Goal: Transaction & Acquisition: Purchase product/service

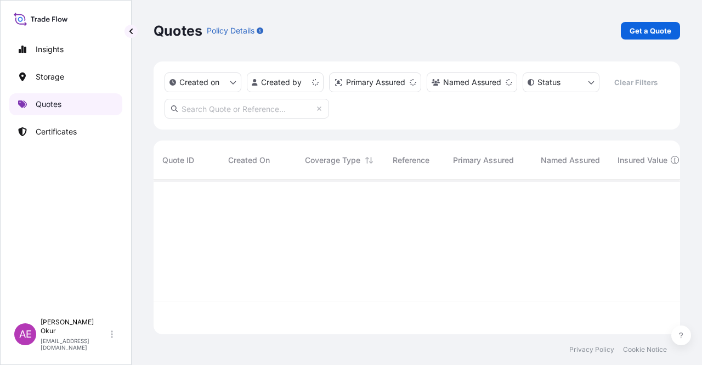
scroll to position [152, 518]
click at [80, 129] on link "Certificates" at bounding box center [65, 132] width 113 height 22
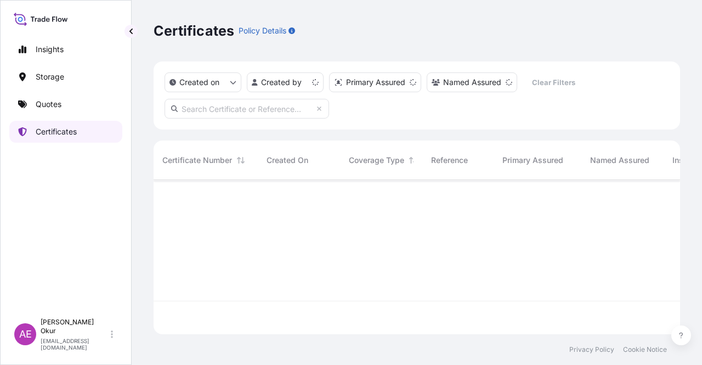
scroll to position [152, 518]
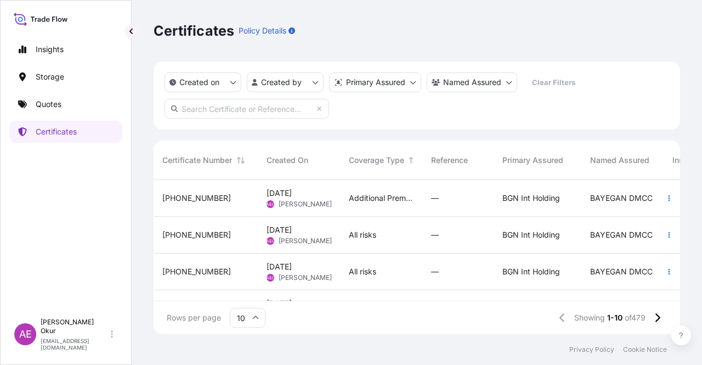
click at [286, 114] on input "text" at bounding box center [247, 109] width 165 height 20
paste input "[PHONE_NUMBER]"
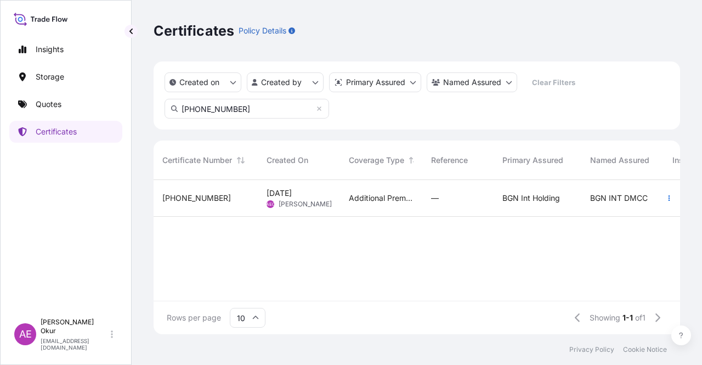
type input "[PHONE_NUMBER]"
click at [235, 189] on div "[PHONE_NUMBER]" at bounding box center [206, 198] width 104 height 37
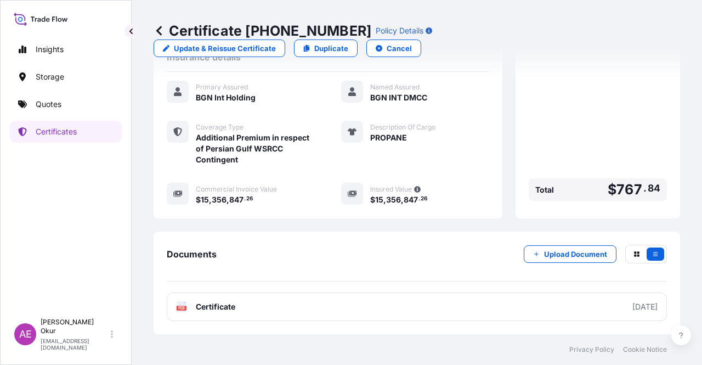
scroll to position [307, 0]
click at [276, 43] on p "Update & Reissue Certificate" at bounding box center [225, 48] width 102 height 11
select select "Ocean Vessel"
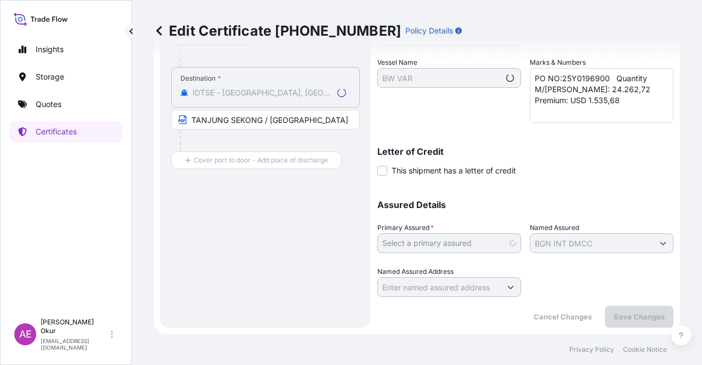
scroll to position [247, 0]
select select "32026"
drag, startPoint x: 570, startPoint y: 106, endPoint x: 524, endPoint y: 99, distance: 46.5
click at [524, 99] on div "Shipment Details Issue date * [DATE] Date of Departure * [DATE] Date of Arrival…" at bounding box center [525, 77] width 296 height 439
paste textarea "767,84"
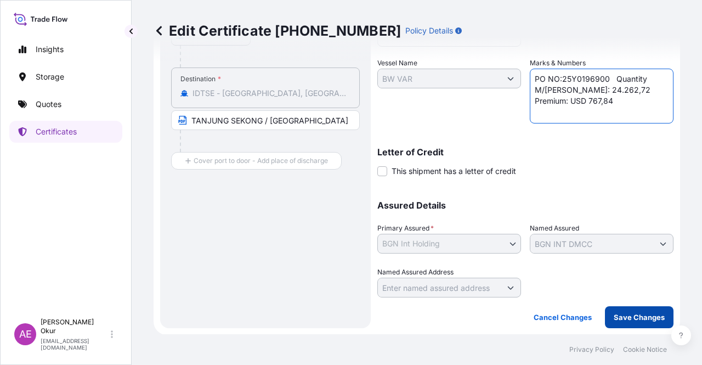
type textarea "PO NO:25Y0196900 Quantity M/[PERSON_NAME]: 24.262,72 Premium: USD 767,84"
click at [626, 318] on p "Save Changes" at bounding box center [639, 316] width 51 height 11
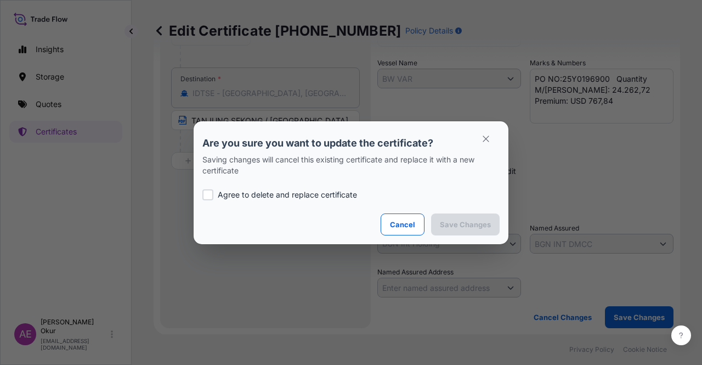
click at [257, 184] on div "Agree to delete and replace certificate" at bounding box center [350, 194] width 297 height 37
click at [259, 192] on p "Agree to delete and replace certificate" at bounding box center [287, 194] width 139 height 11
checkbox input "true"
click at [475, 217] on button "Save Changes" at bounding box center [465, 224] width 69 height 22
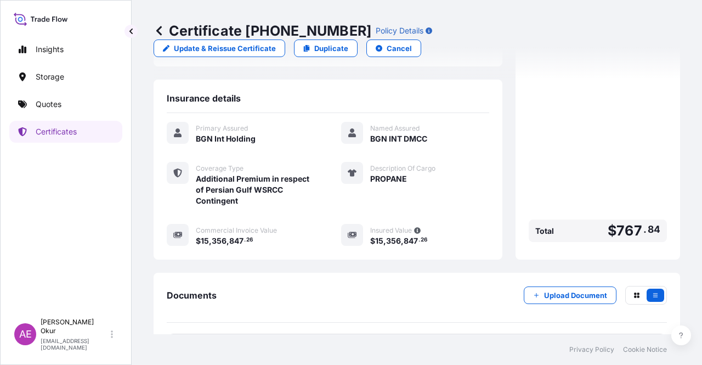
scroll to position [307, 0]
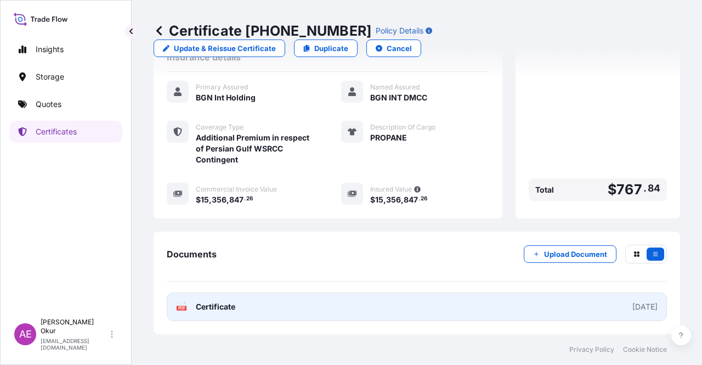
click at [222, 305] on span "Certificate" at bounding box center [215, 306] width 39 height 11
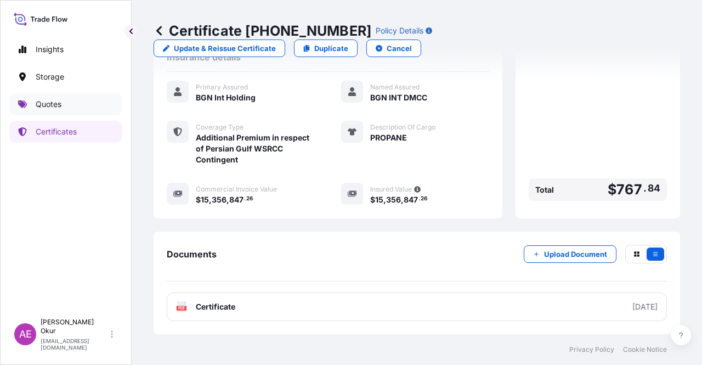
click at [75, 101] on link "Quotes" at bounding box center [65, 104] width 113 height 22
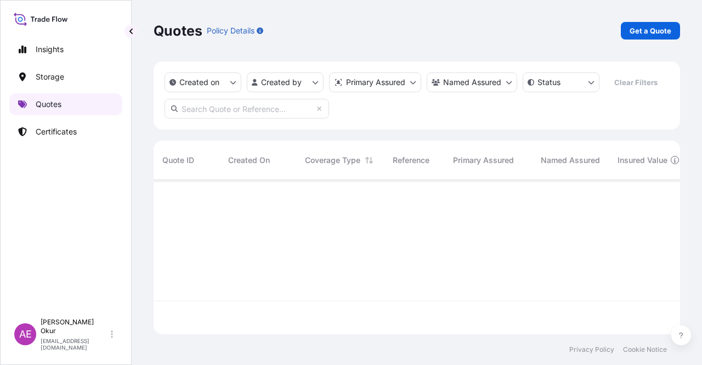
scroll to position [152, 518]
click at [72, 121] on link "Certificates" at bounding box center [65, 132] width 113 height 22
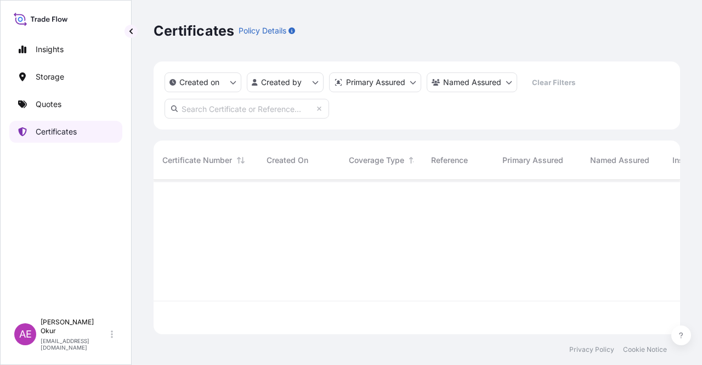
scroll to position [152, 518]
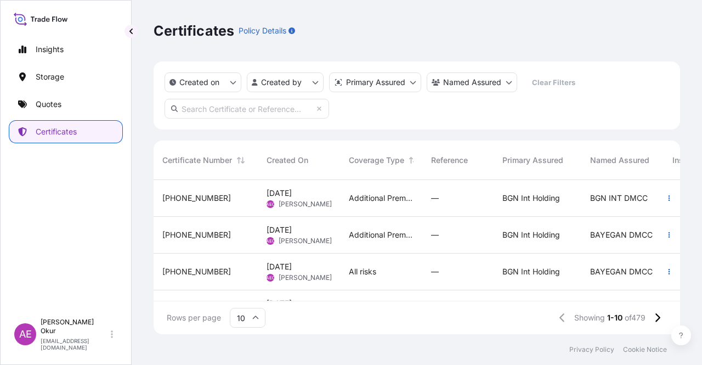
click at [248, 114] on input "text" at bounding box center [247, 109] width 165 height 20
paste input "[PHONE_NUMBER]"
type input "[PHONE_NUMBER]"
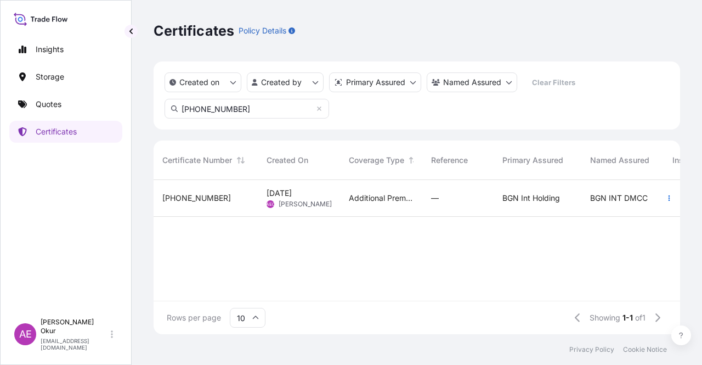
click at [269, 195] on span "[DATE]" at bounding box center [279, 193] width 25 height 11
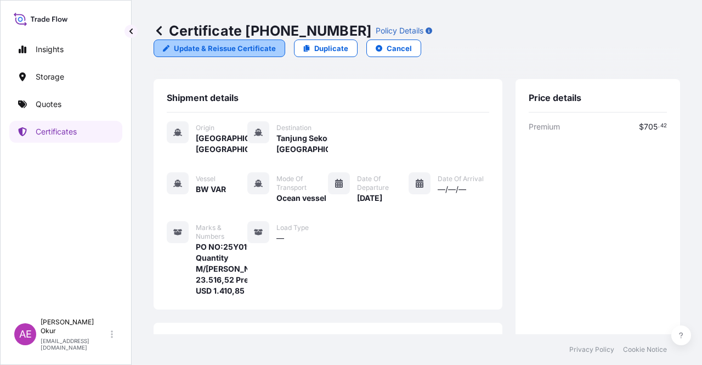
click at [276, 43] on p "Update & Reissue Certificate" at bounding box center [225, 48] width 102 height 11
select select "Ocean Vessel"
select select "32026"
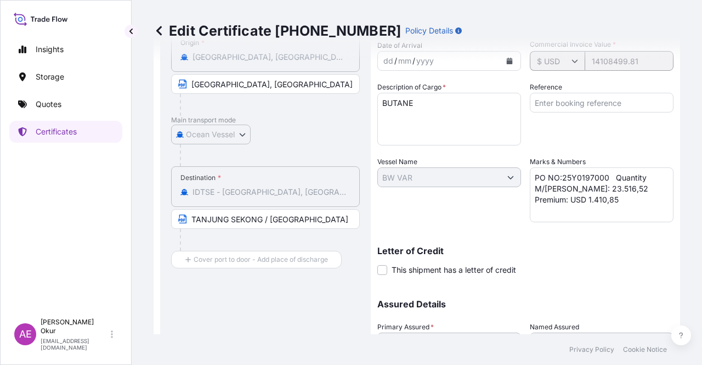
scroll to position [219, 0]
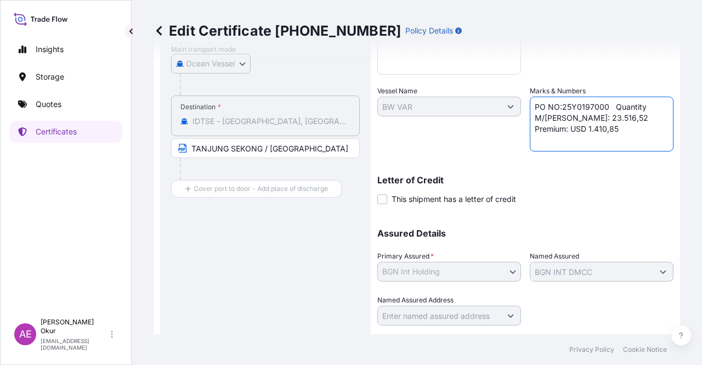
drag, startPoint x: 578, startPoint y: 129, endPoint x: 513, endPoint y: 134, distance: 64.9
click at [513, 134] on div "Shipment Details Issue date * [DATE] Date of Departure * [DATE] Date of Arrival…" at bounding box center [525, 105] width 296 height 439
paste textarea "705,42"
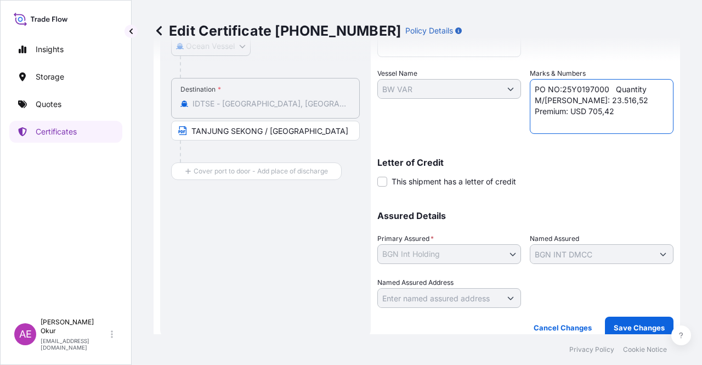
scroll to position [247, 0]
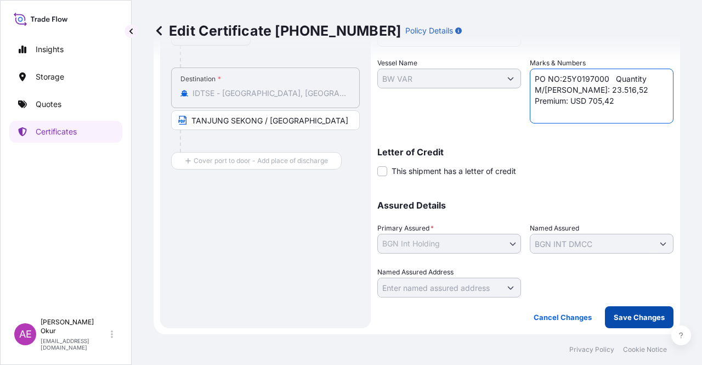
type textarea "PO NO:25Y0197000 Quantity M/[PERSON_NAME]: 23.516,52 Premium: USD 705,42"
click at [630, 315] on p "Save Changes" at bounding box center [639, 316] width 51 height 11
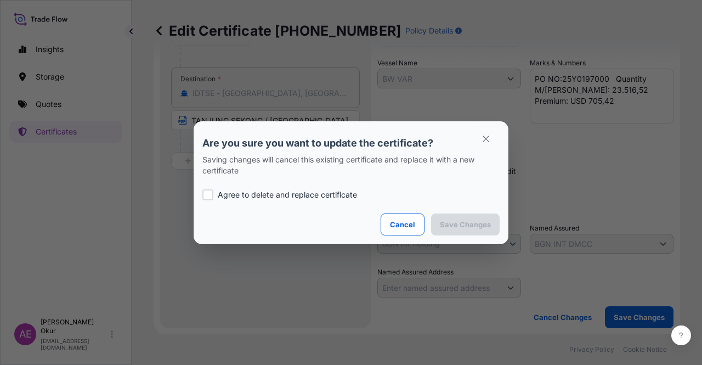
click at [295, 206] on div "Agree to delete and replace certificate" at bounding box center [350, 194] width 297 height 37
click at [304, 194] on p "Agree to delete and replace certificate" at bounding box center [287, 194] width 139 height 11
checkbox input "true"
click at [480, 225] on p "Save Changes" at bounding box center [465, 224] width 51 height 11
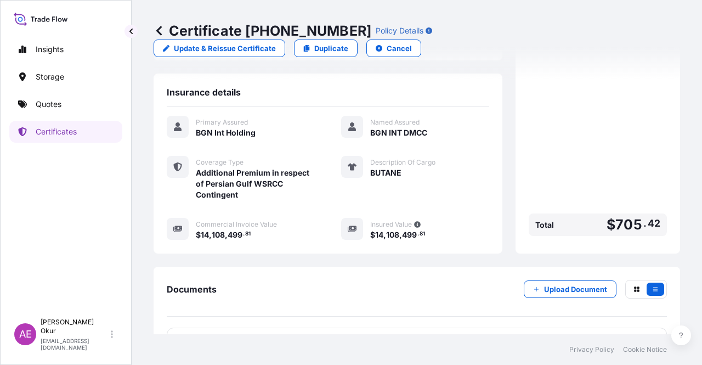
scroll to position [307, 0]
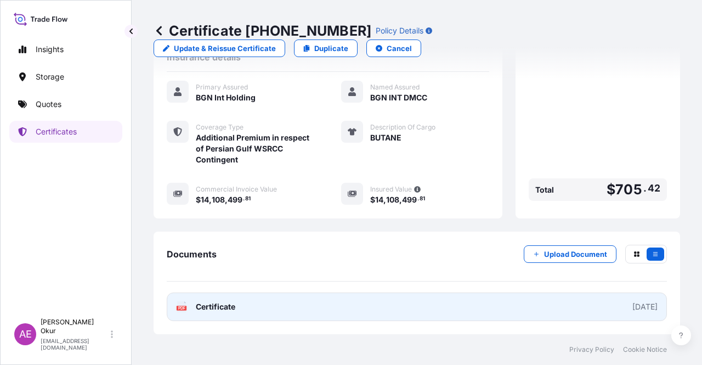
click at [216, 301] on span "Certificate" at bounding box center [215, 306] width 39 height 11
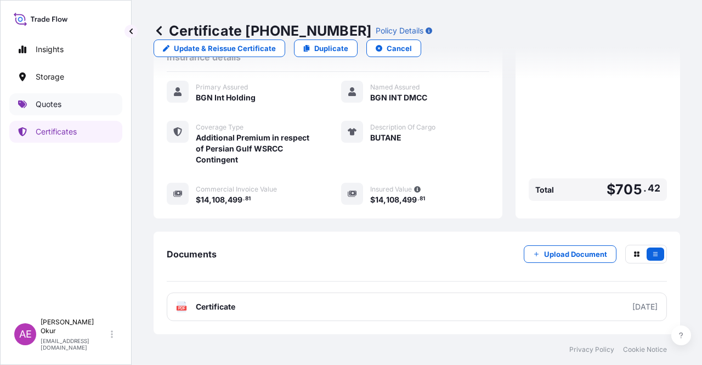
click at [71, 104] on link "Quotes" at bounding box center [65, 104] width 113 height 22
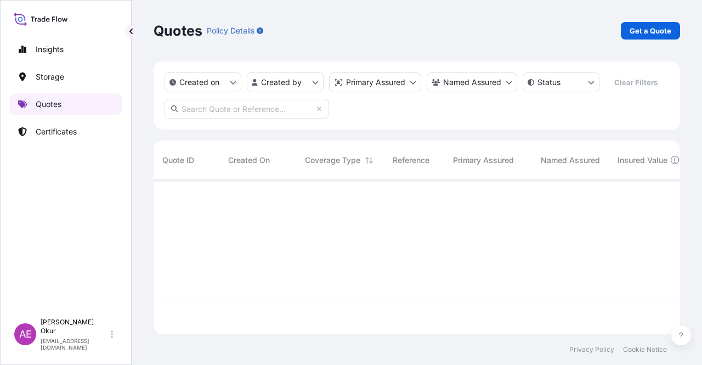
scroll to position [152, 518]
click at [92, 133] on link "Certificates" at bounding box center [65, 132] width 113 height 22
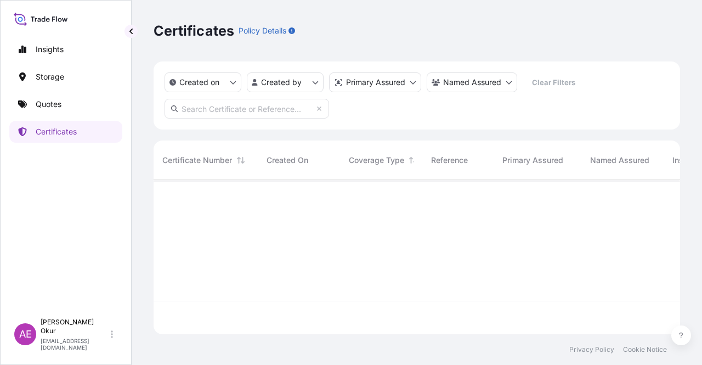
scroll to position [152, 518]
click at [231, 110] on input "text" at bounding box center [247, 109] width 165 height 20
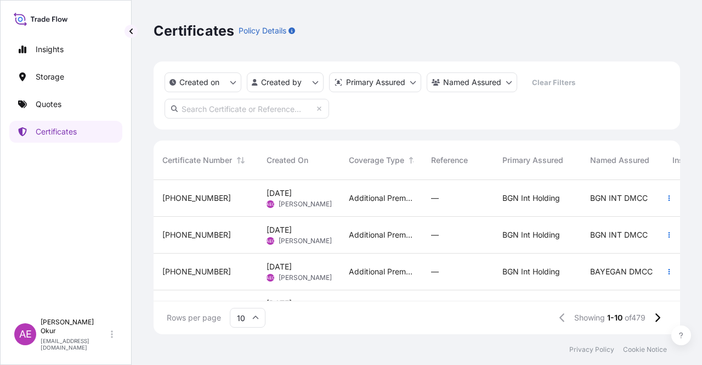
paste input "[PHONE_NUMBER]"
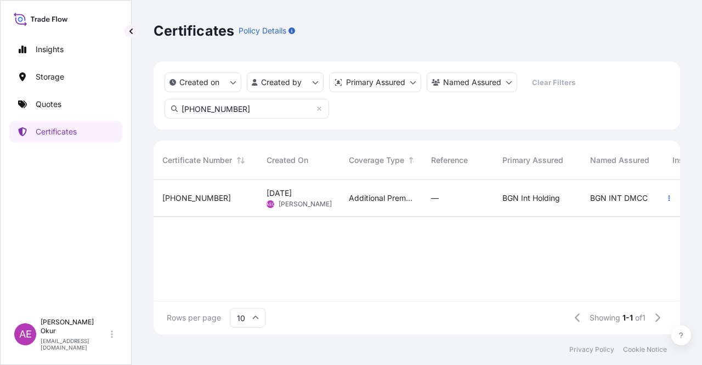
type input "[PHONE_NUMBER]"
click at [245, 211] on div "[PHONE_NUMBER]" at bounding box center [206, 198] width 104 height 37
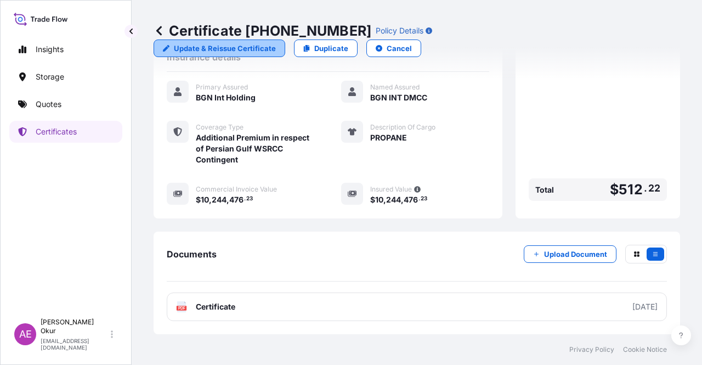
click at [276, 43] on p "Update & Reissue Certificate" at bounding box center [225, 48] width 102 height 11
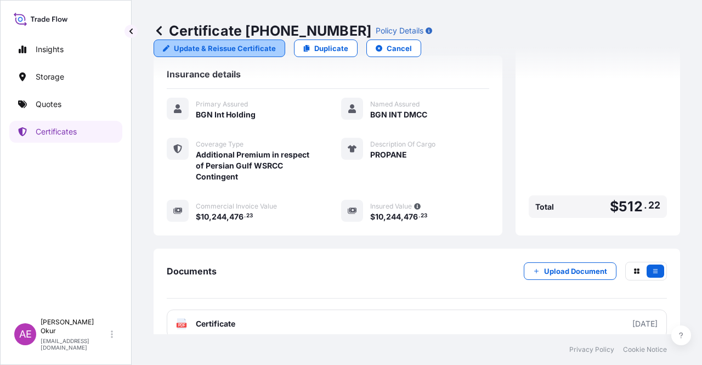
select select "Ocean Vessel"
select select "32026"
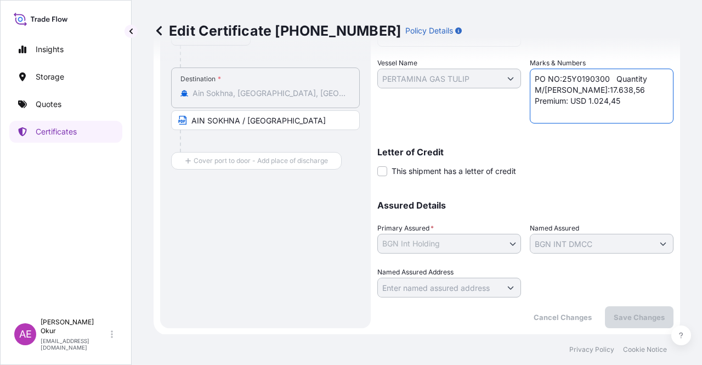
drag, startPoint x: 571, startPoint y: 98, endPoint x: 474, endPoint y: 105, distance: 97.4
click at [474, 105] on div "Shipment Details Issue date * [DATE] Date of Departure * [DATE] Date of Arrival…" at bounding box center [525, 77] width 296 height 439
paste textarea "512,22"
type textarea "PO NO:25Y0190300 Quantity M/[PERSON_NAME]:17.638,56 Premium: USD 512,22"
click at [628, 313] on p "Save Changes" at bounding box center [639, 316] width 51 height 11
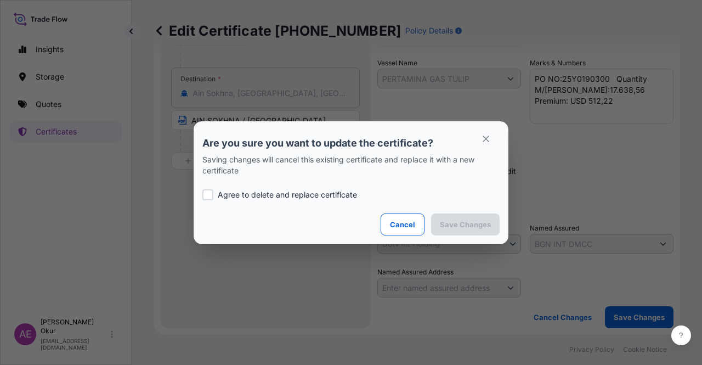
click at [348, 192] on p "Agree to delete and replace certificate" at bounding box center [287, 194] width 139 height 11
checkbox input "true"
click at [467, 218] on button "Save Changes" at bounding box center [465, 224] width 69 height 22
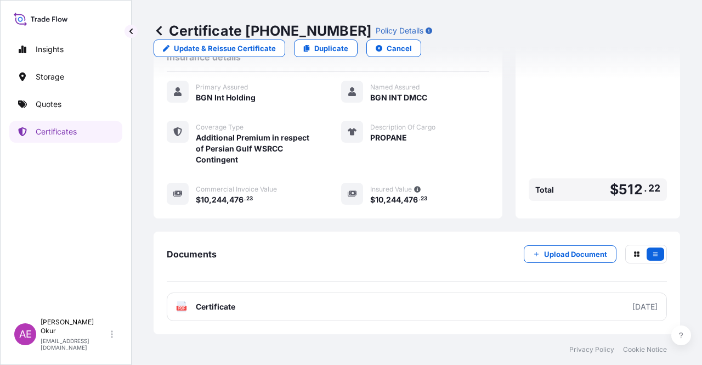
scroll to position [296, 0]
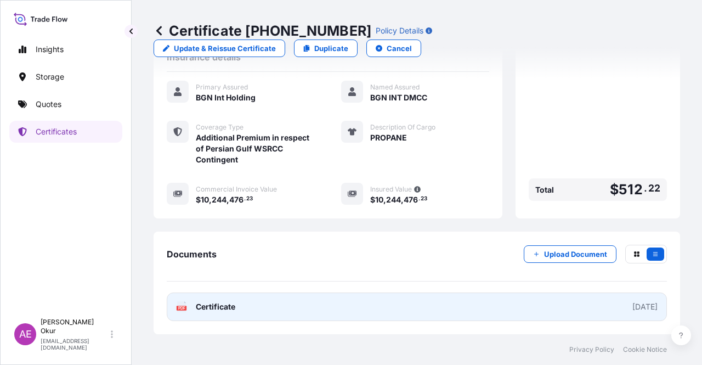
click at [199, 309] on span "Certificate" at bounding box center [215, 306] width 39 height 11
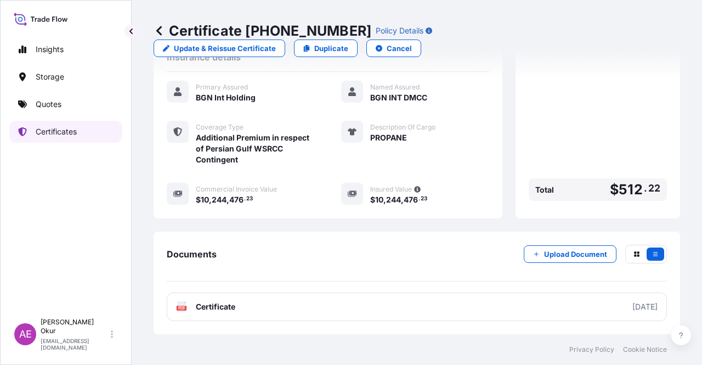
click at [71, 121] on link "Certificates" at bounding box center [65, 132] width 113 height 22
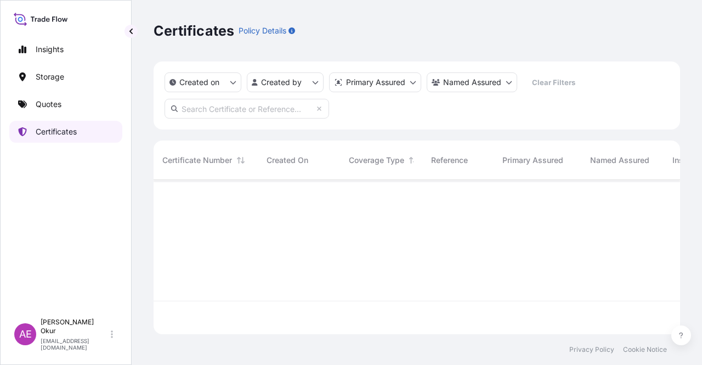
scroll to position [152, 518]
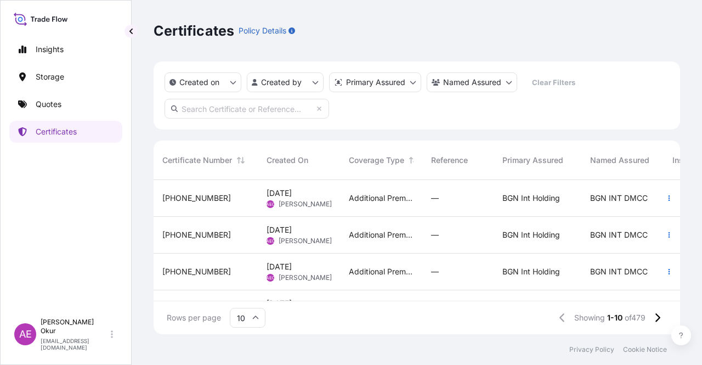
click at [250, 110] on input "text" at bounding box center [247, 109] width 165 height 20
paste input "[PHONE_NUMBER]"
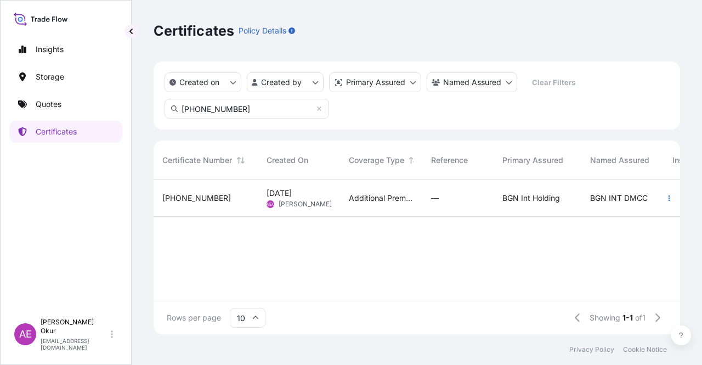
type input "[PHONE_NUMBER]"
click at [283, 200] on span "[PERSON_NAME]" at bounding box center [305, 204] width 53 height 9
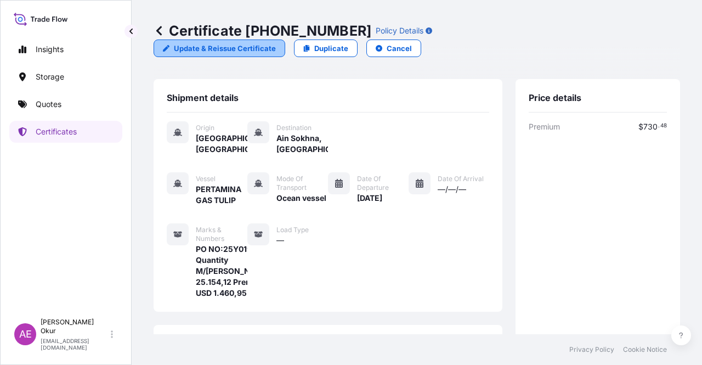
click at [276, 43] on p "Update & Reissue Certificate" at bounding box center [225, 48] width 102 height 11
select select "Ocean Vessel"
select select "32026"
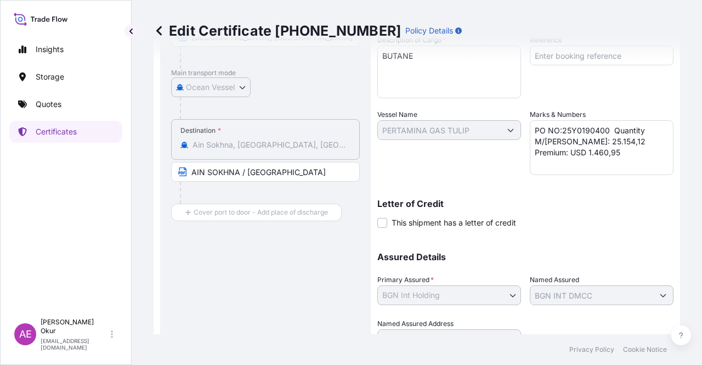
scroll to position [138, 0]
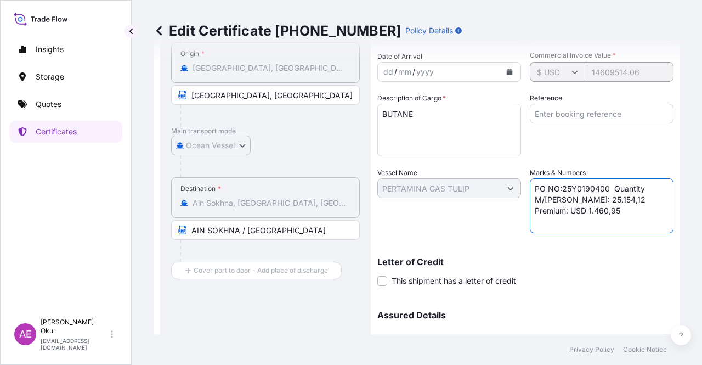
drag, startPoint x: 567, startPoint y: 212, endPoint x: 477, endPoint y: 213, distance: 89.9
click at [478, 213] on div "Shipment Details Issue date * [DATE] Date of Departure * [DATE] Date of Arrival…" at bounding box center [525, 187] width 296 height 439
paste textarea "730,48"
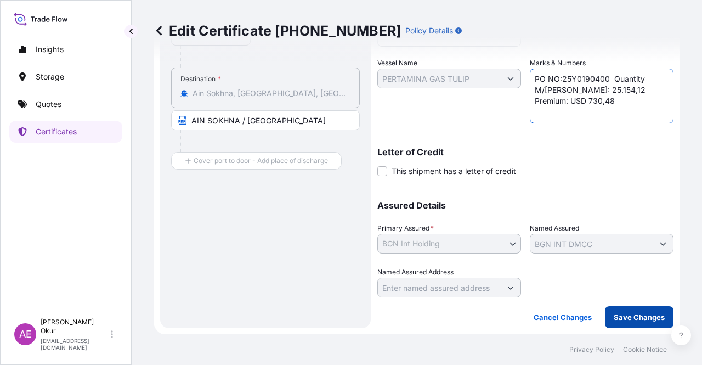
type textarea "PO NO:25Y0190400 Quantity M/[PERSON_NAME]: 25.154,12 Premium: USD 730,48"
click at [631, 320] on p "Save Changes" at bounding box center [639, 316] width 51 height 11
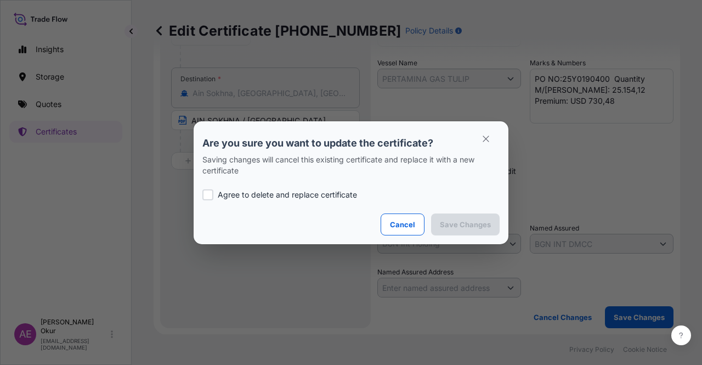
click at [314, 187] on div "Agree to delete and replace certificate" at bounding box center [350, 194] width 297 height 37
click at [315, 195] on p "Agree to delete and replace certificate" at bounding box center [287, 194] width 139 height 11
checkbox input "true"
click at [464, 225] on p "Save Changes" at bounding box center [465, 224] width 51 height 11
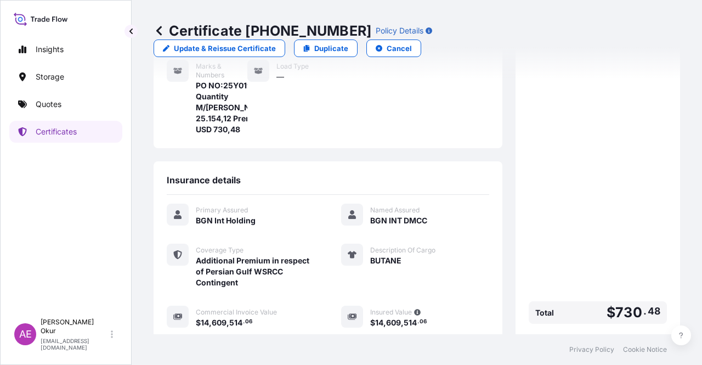
scroll to position [307, 0]
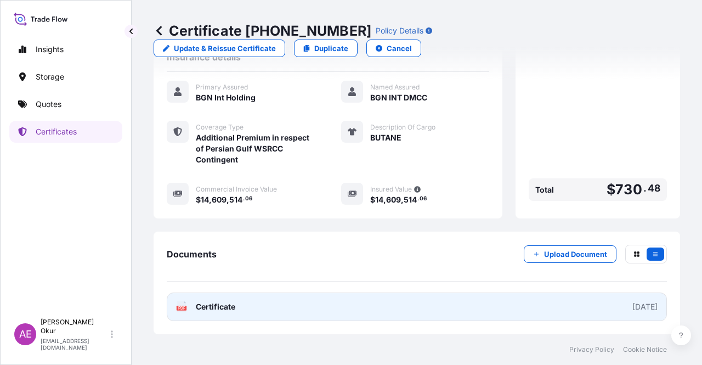
click at [223, 301] on span "Certificate" at bounding box center [215, 306] width 39 height 11
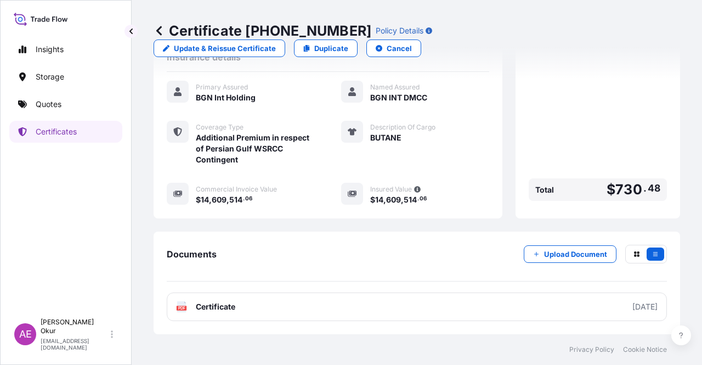
click at [67, 138] on link "Certificates" at bounding box center [65, 132] width 113 height 22
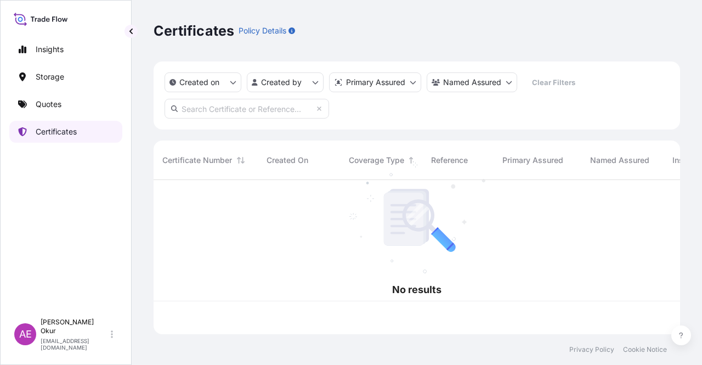
scroll to position [152, 518]
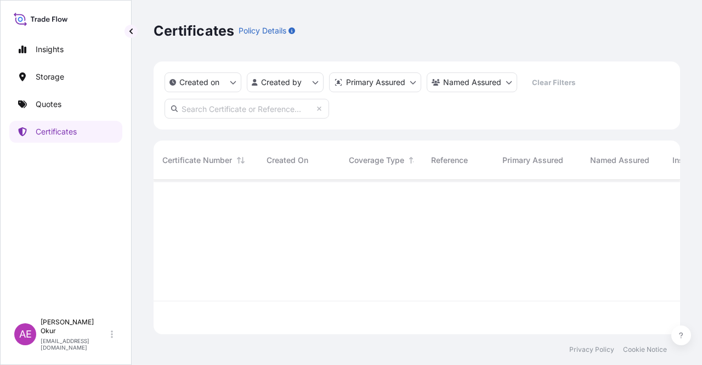
click at [243, 109] on input "text" at bounding box center [247, 109] width 165 height 20
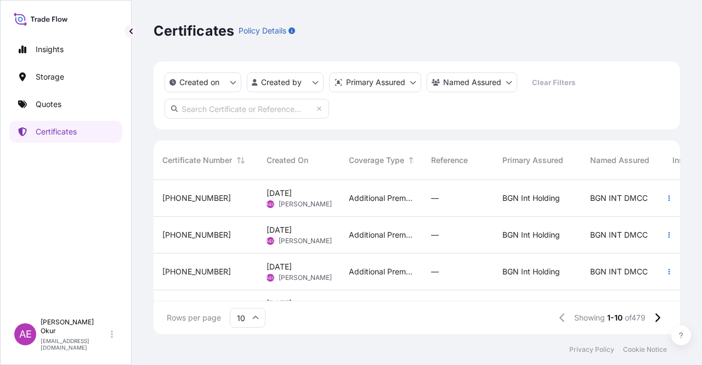
paste input "[PHONE_NUMBER]"
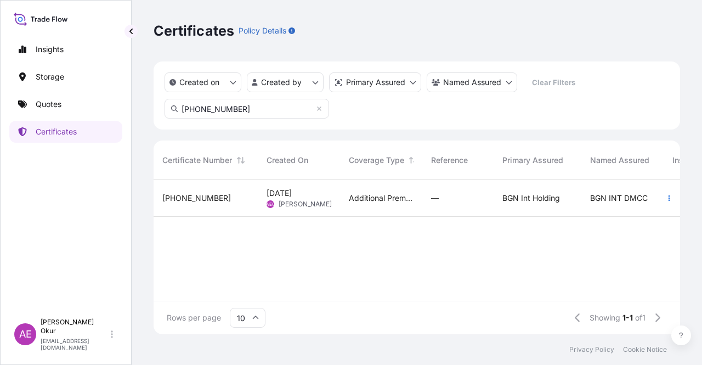
type input "[PHONE_NUMBER]"
click at [300, 201] on span "[PERSON_NAME]" at bounding box center [305, 204] width 53 height 9
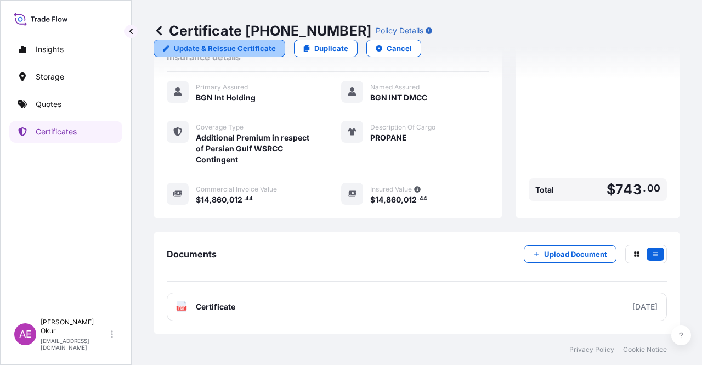
click at [285, 39] on link "Update & Reissue Certificate" at bounding box center [220, 48] width 132 height 18
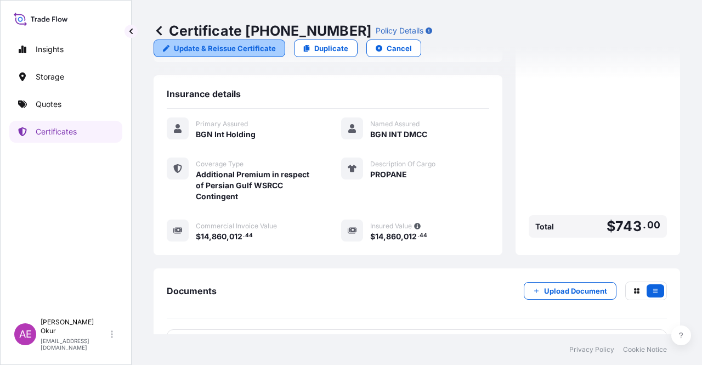
select select "Ocean Vessel"
select select "32026"
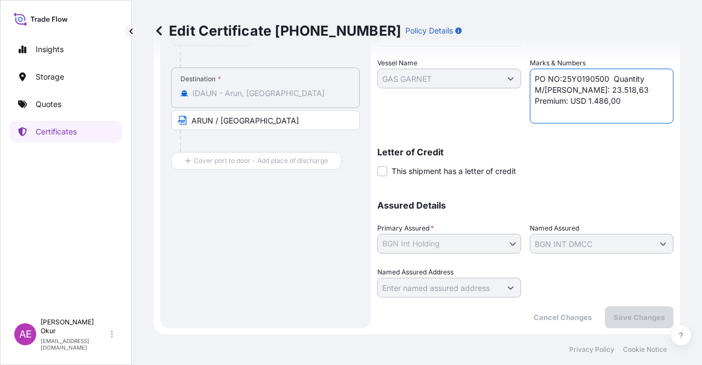
drag, startPoint x: 591, startPoint y: 97, endPoint x: 495, endPoint y: 101, distance: 96.6
click at [495, 101] on div "Shipment Details Issue date * [DATE] Date of Departure * [DATE] Date of Arrival…" at bounding box center [525, 77] width 296 height 439
paste textarea "[PHONE_NUMBER]"
paste textarea "743,00"
type textarea "PO NO:25Y0190500 Quantity M/[PERSON_NAME]: 23.518,63 Premium: USD 743,00"
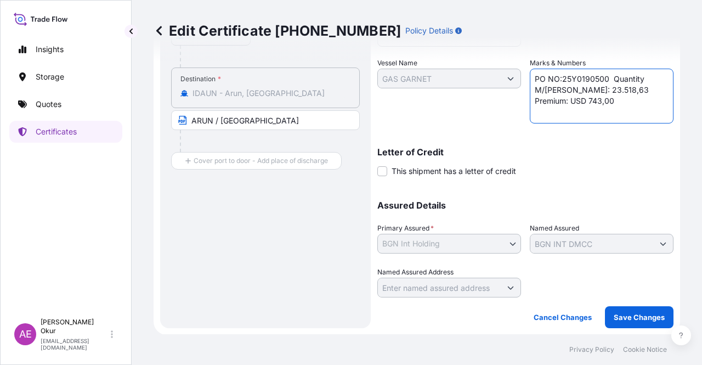
click at [626, 319] on p "Save Changes" at bounding box center [639, 316] width 51 height 11
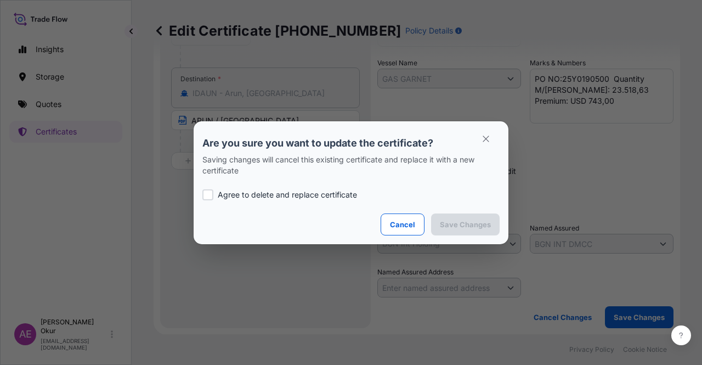
click at [268, 188] on div "Agree to delete and replace certificate" at bounding box center [350, 194] width 297 height 37
click at [280, 198] on p "Agree to delete and replace certificate" at bounding box center [287, 194] width 139 height 11
checkbox input "true"
click at [460, 224] on p "Save Changes" at bounding box center [465, 224] width 51 height 11
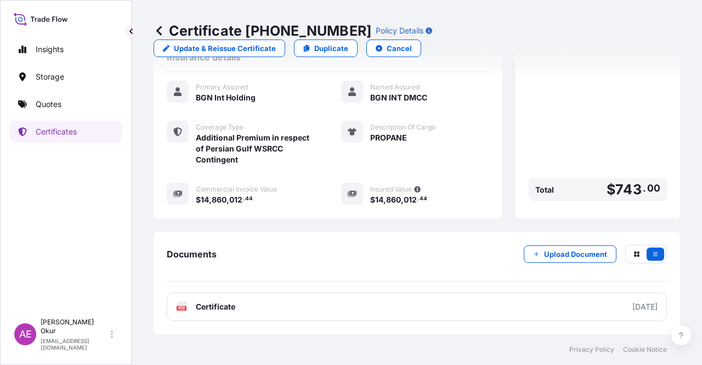
scroll to position [307, 0]
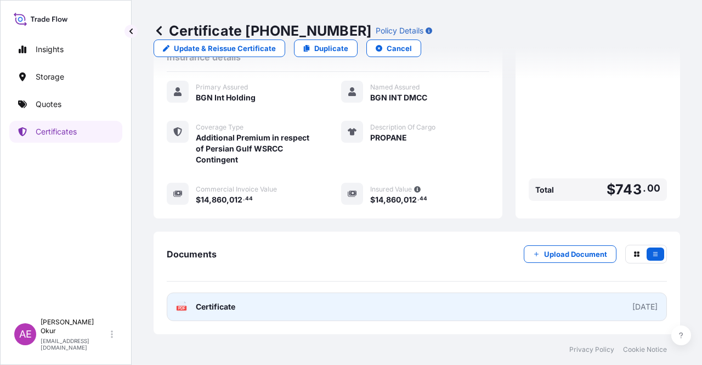
click at [223, 302] on span "Certificate" at bounding box center [215, 306] width 39 height 11
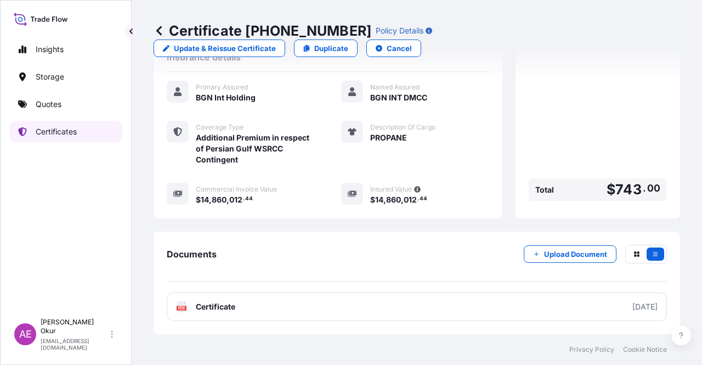
click at [63, 131] on p "Certificates" at bounding box center [56, 131] width 41 height 11
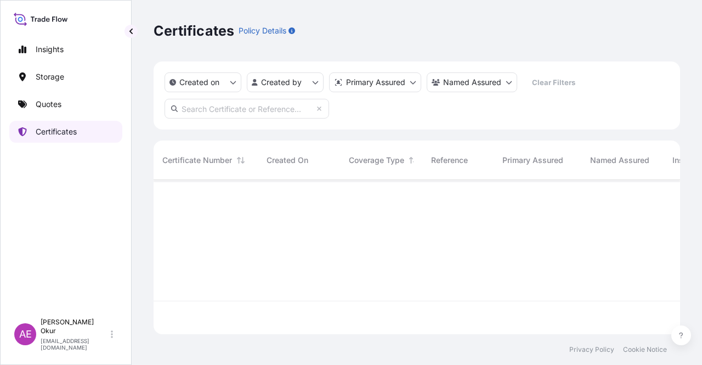
scroll to position [152, 518]
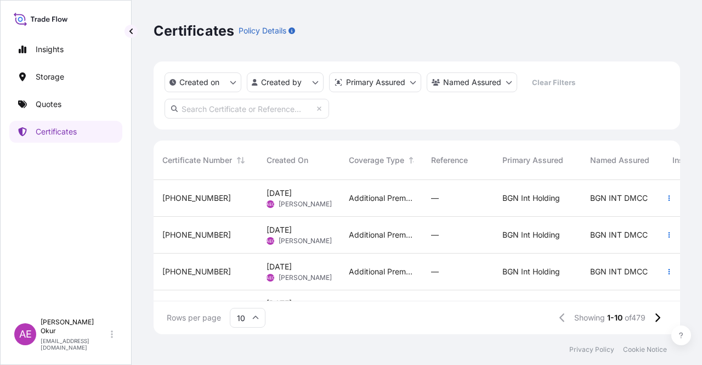
click at [222, 109] on input "text" at bounding box center [247, 109] width 165 height 20
paste input "[PHONE_NUMBER]"
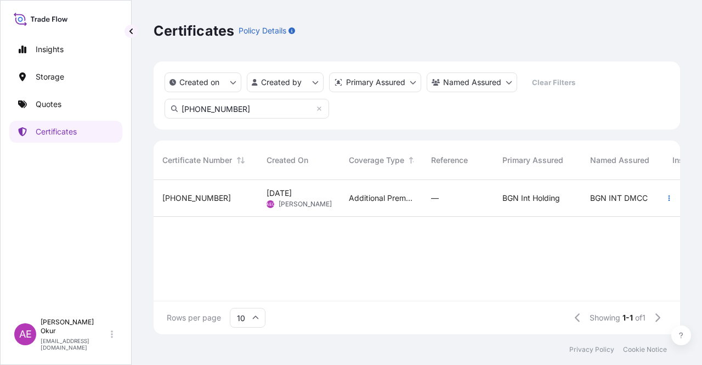
type input "[PHONE_NUMBER]"
click at [271, 202] on span "AEO" at bounding box center [270, 204] width 9 height 11
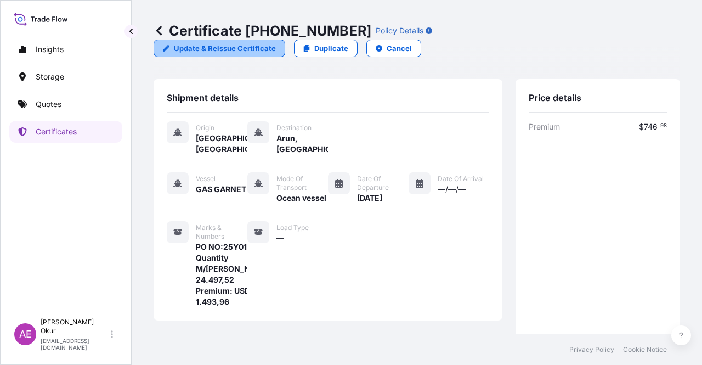
click at [285, 39] on link "Update & Reissue Certificate" at bounding box center [220, 48] width 132 height 18
select select "Ocean Vessel"
select select "32026"
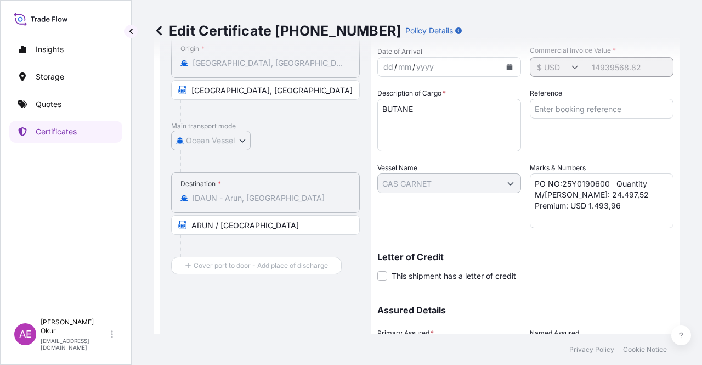
scroll to position [247, 0]
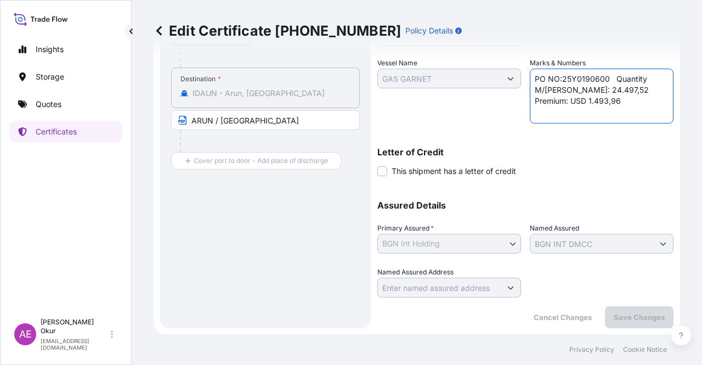
drag, startPoint x: 541, startPoint y: 105, endPoint x: 520, endPoint y: 109, distance: 21.2
click at [520, 107] on div "Shipment Details Issue date * [DATE] Date of Departure * [DATE] Date of Arrival…" at bounding box center [525, 77] width 296 height 439
paste textarea "746,98"
type textarea "PO NO:25Y0190600 Quantity M/[PERSON_NAME]: 24.497,52 Premium: USD 746,98"
click at [619, 314] on p "Save Changes" at bounding box center [639, 316] width 51 height 11
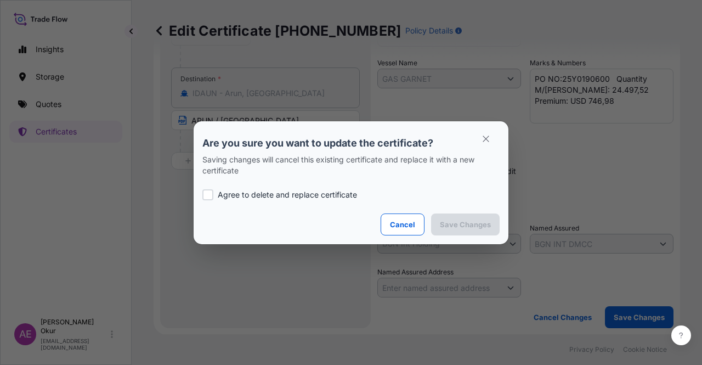
click at [287, 192] on p "Agree to delete and replace certificate" at bounding box center [287, 194] width 139 height 11
checkbox input "true"
click at [471, 223] on p "Save Changes" at bounding box center [465, 224] width 51 height 11
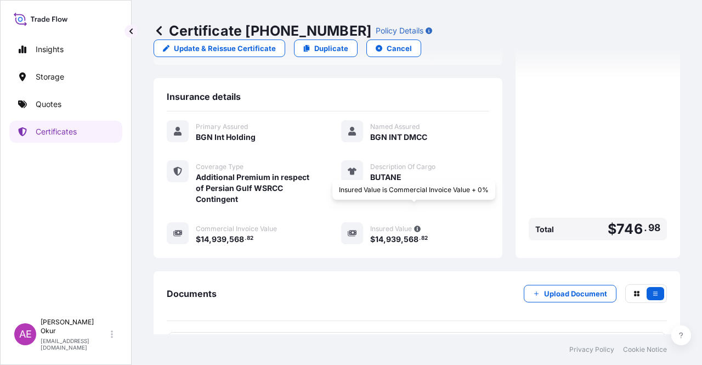
scroll to position [307, 0]
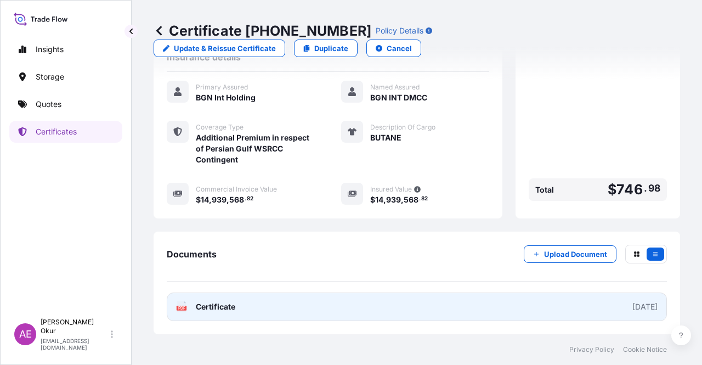
click at [216, 304] on span "Certificate" at bounding box center [215, 306] width 39 height 11
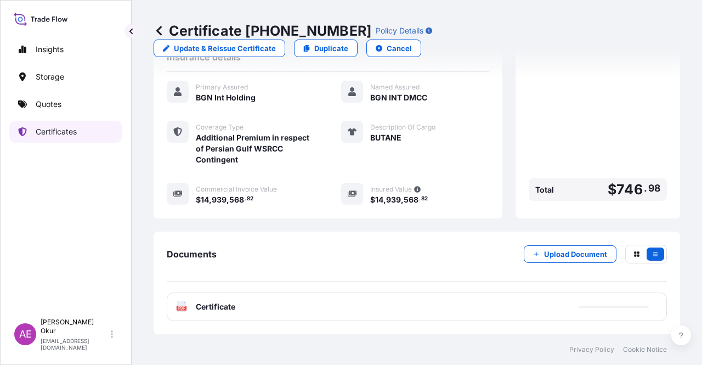
click at [56, 121] on link "Certificates" at bounding box center [65, 132] width 113 height 22
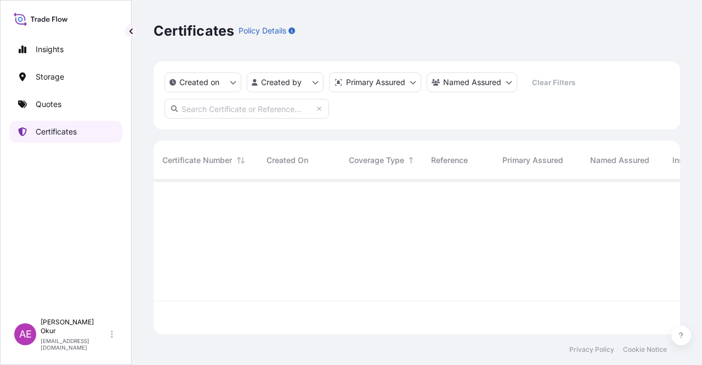
scroll to position [152, 518]
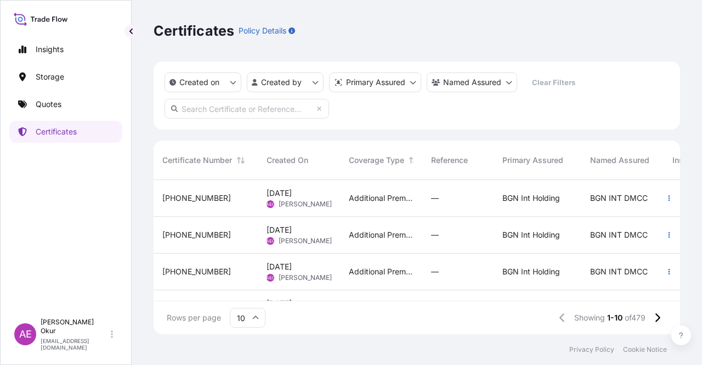
click at [231, 111] on input "text" at bounding box center [247, 109] width 165 height 20
paste input "[PHONE_NUMBER]"
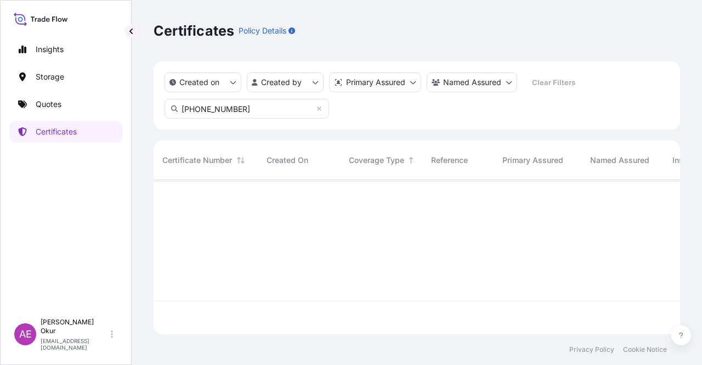
scroll to position [185, 518]
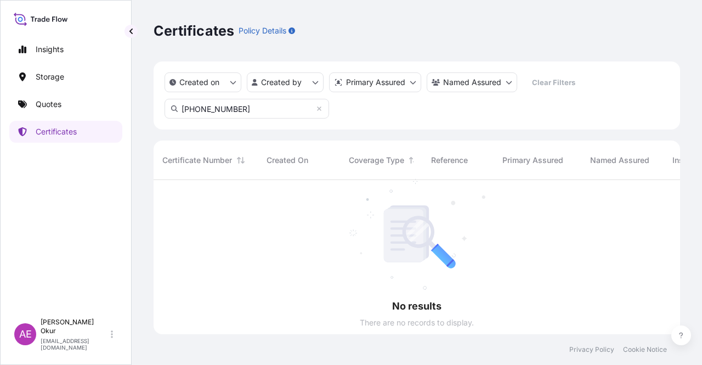
click at [246, 109] on input "[PHONE_NUMBER]" at bounding box center [247, 109] width 165 height 20
type input "[PHONE_NUMBER]"
click at [61, 107] on p "Quotes" at bounding box center [49, 104] width 26 height 11
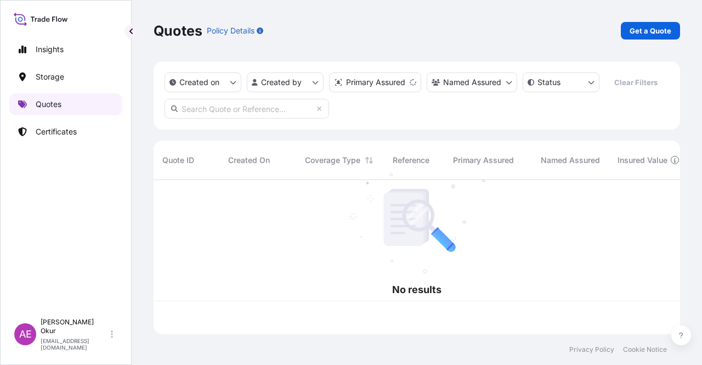
scroll to position [152, 518]
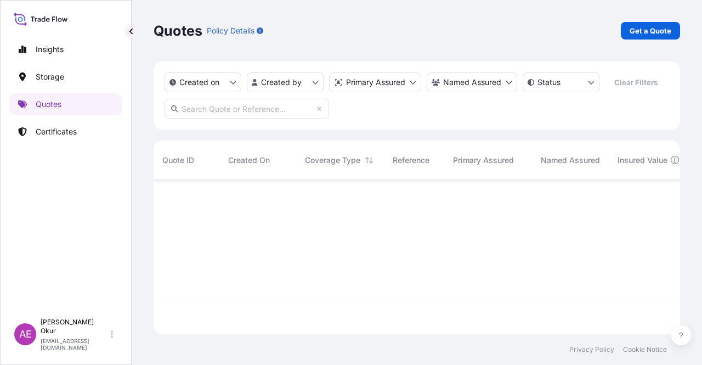
click at [264, 110] on input "text" at bounding box center [247, 109] width 165 height 20
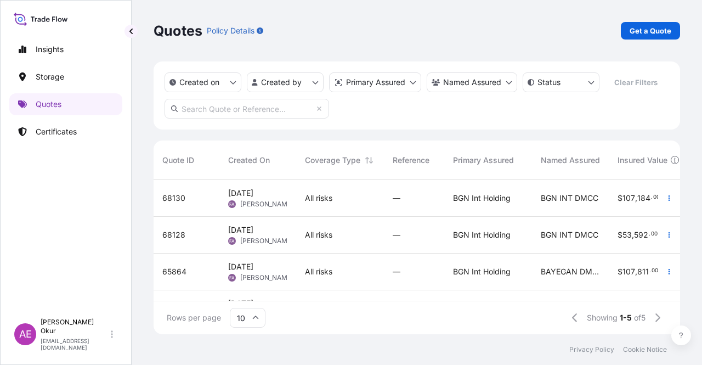
paste input "[PHONE_NUMBER]"
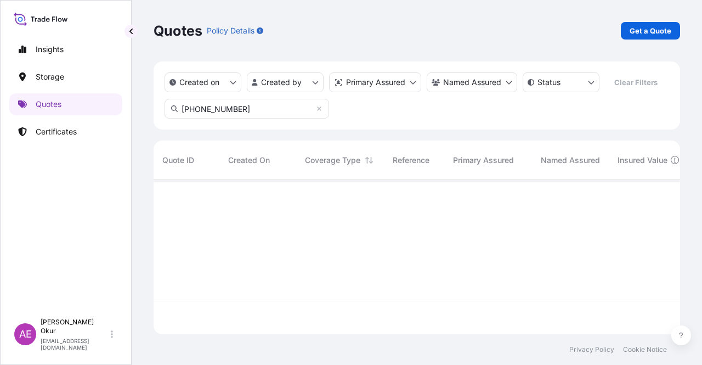
scroll to position [185, 518]
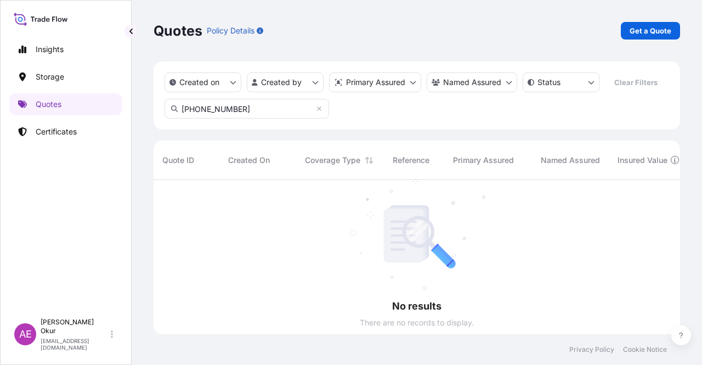
type input "[PHONE_NUMBER]"
click at [94, 129] on link "Certificates" at bounding box center [65, 132] width 113 height 22
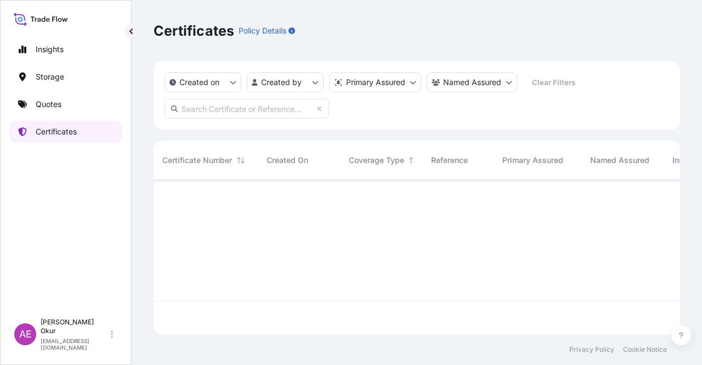
scroll to position [152, 518]
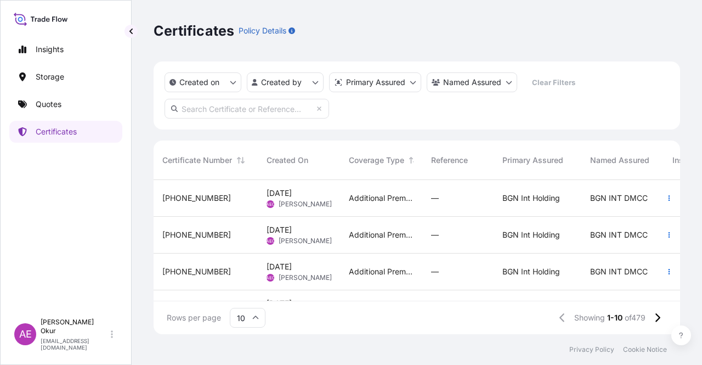
click at [252, 108] on input "text" at bounding box center [247, 109] width 165 height 20
paste input "[PHONE_NUMBER]"
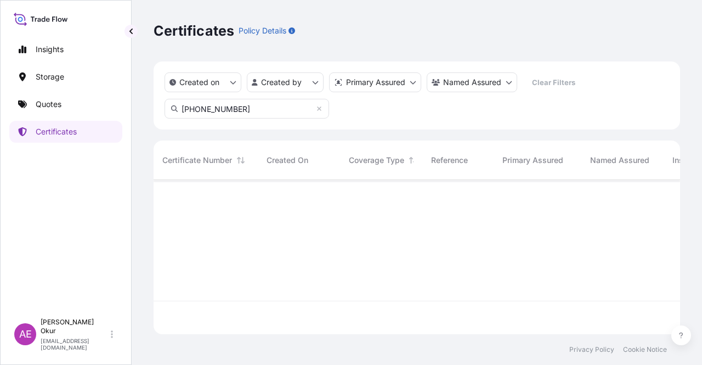
scroll to position [185, 518]
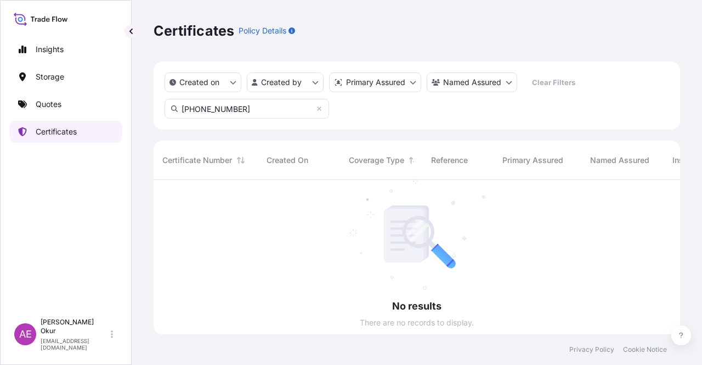
type input "[PHONE_NUMBER]"
click at [63, 133] on p "Certificates" at bounding box center [56, 131] width 41 height 11
click at [77, 100] on link "Quotes" at bounding box center [65, 104] width 113 height 22
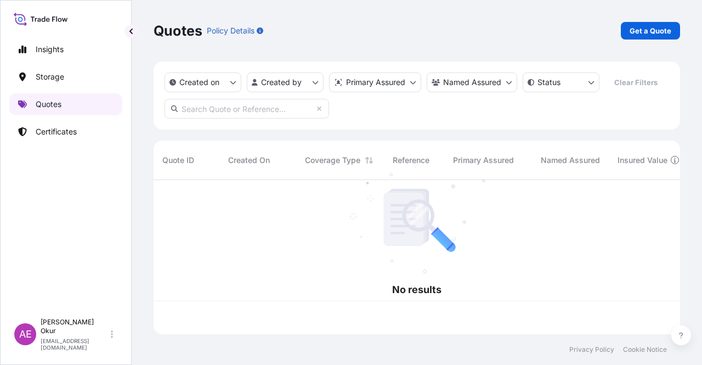
scroll to position [152, 518]
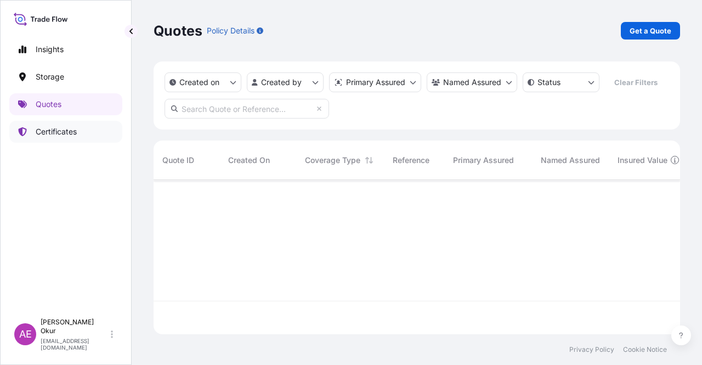
click at [70, 137] on link "Certificates" at bounding box center [65, 132] width 113 height 22
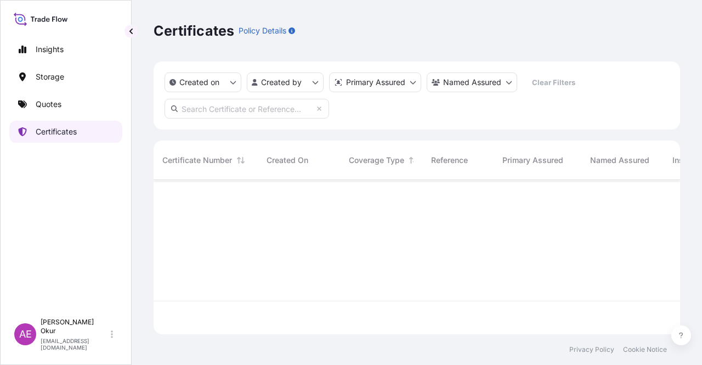
scroll to position [152, 518]
click at [94, 89] on div "Insights Storage Quotes Certificates" at bounding box center [65, 171] width 113 height 284
click at [84, 107] on link "Quotes" at bounding box center [65, 104] width 113 height 22
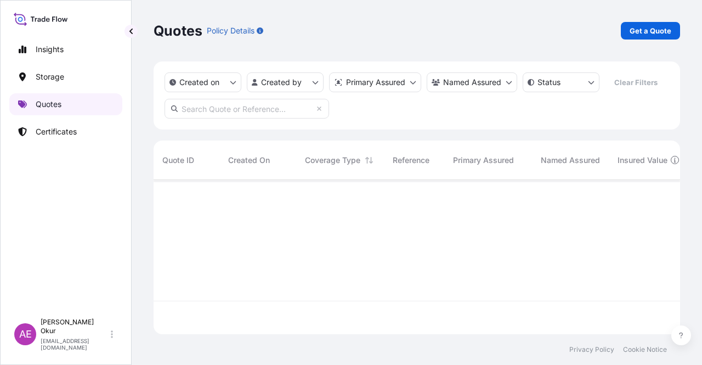
scroll to position [152, 518]
click at [642, 22] on link "Get a Quote" at bounding box center [650, 31] width 59 height 18
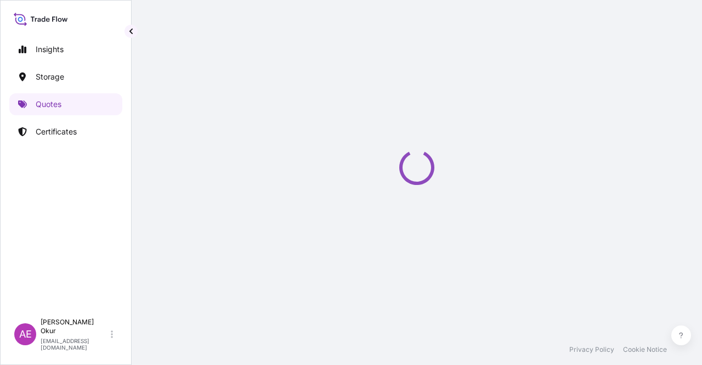
select select "Ocean Vessel"
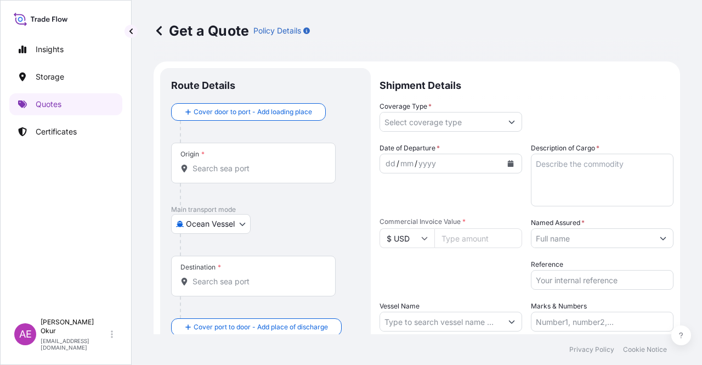
scroll to position [18, 0]
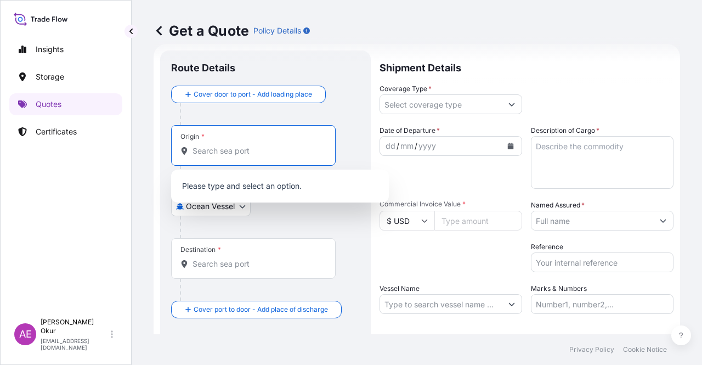
click at [223, 155] on input "Origin *" at bounding box center [256, 150] width 129 height 11
paste input "[GEOGRAPHIC_DATA]"
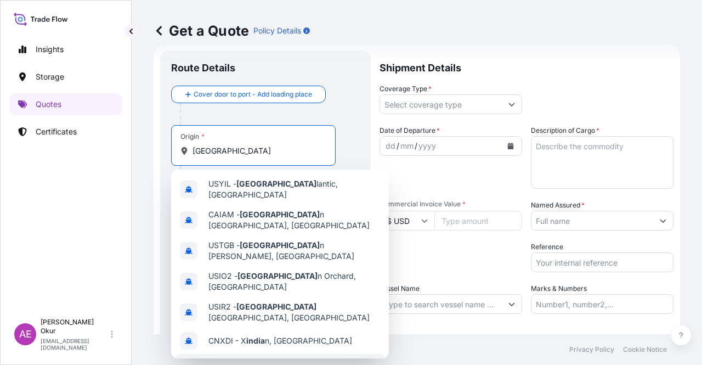
click at [246, 358] on span "[GEOGRAPHIC_DATA]" at bounding box center [248, 363] width 80 height 11
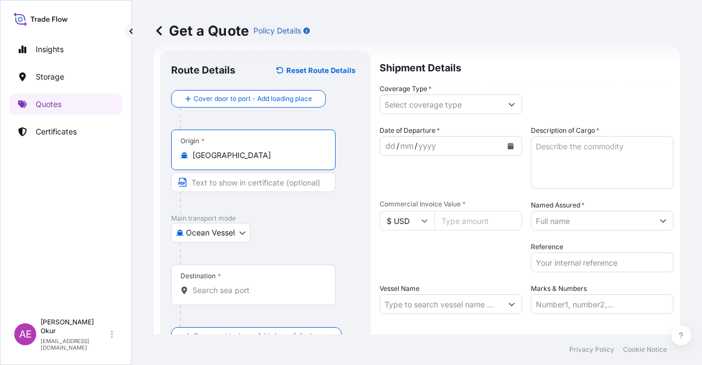
type input "[GEOGRAPHIC_DATA]"
click at [237, 183] on input "Text to appear on certificate" at bounding box center [253, 182] width 165 height 20
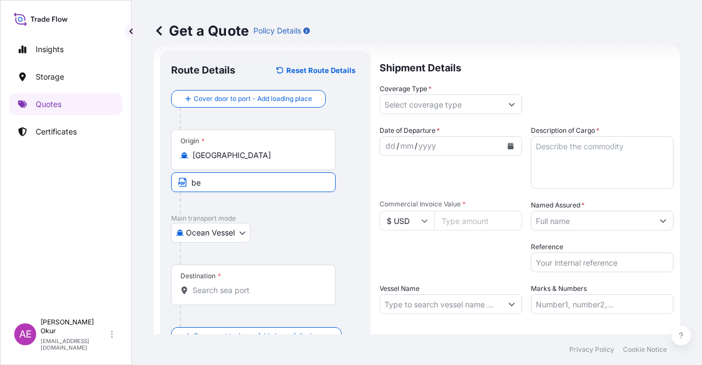
type input "BEDI PORT / [GEOGRAPHIC_DATA]"
click at [228, 277] on div "Destination *" at bounding box center [253, 284] width 165 height 41
click at [228, 285] on input "Destination *" at bounding box center [256, 290] width 129 height 11
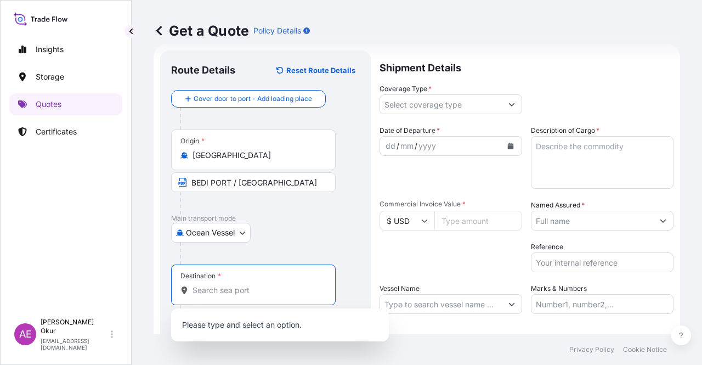
paste input "[GEOGRAPHIC_DATA]"
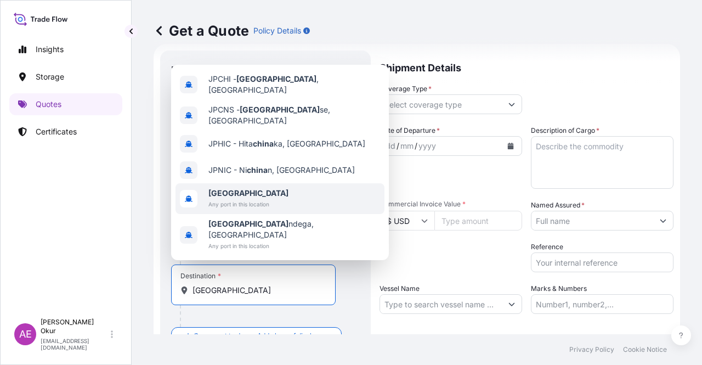
click at [245, 199] on span "[GEOGRAPHIC_DATA]" at bounding box center [248, 193] width 80 height 11
type input "[GEOGRAPHIC_DATA]"
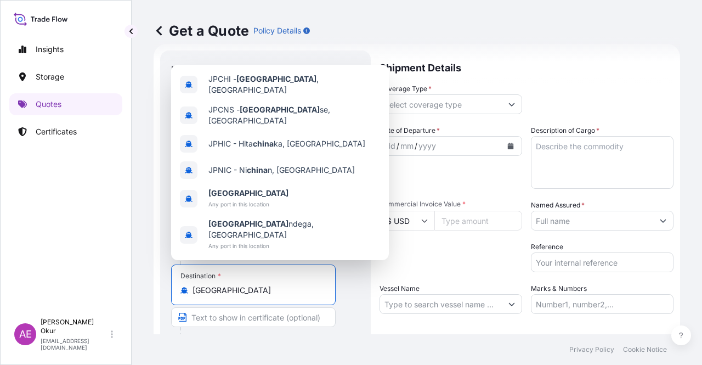
click at [196, 322] on input "Text to appear on certificate" at bounding box center [253, 317] width 165 height 20
paste input "ONE SAFE [GEOGRAPHIC_DATA]"
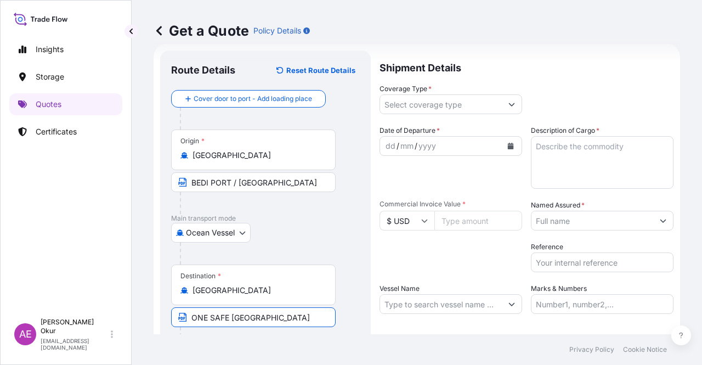
type input "ONE SAFE [GEOGRAPHIC_DATA] / [GEOGRAPHIC_DATA]"
click at [449, 104] on input "Coverage Type *" at bounding box center [441, 104] width 122 height 20
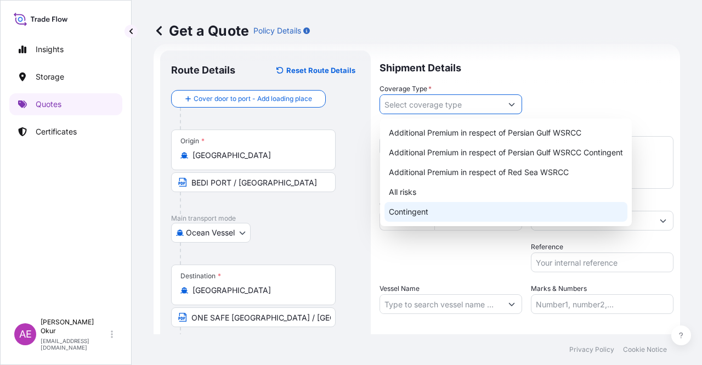
click at [416, 211] on div "Contingent" at bounding box center [505, 212] width 243 height 20
type input "Contingent"
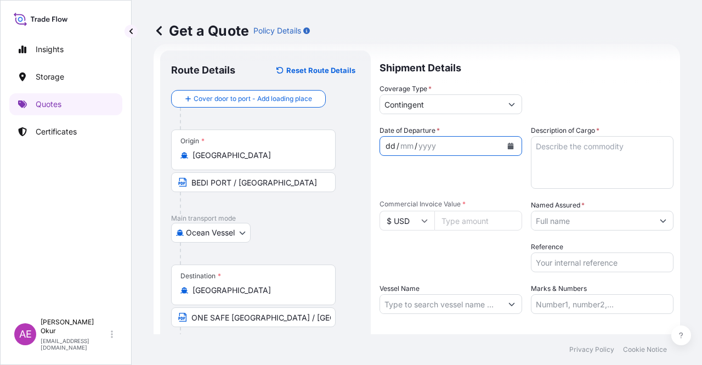
click at [384, 149] on div "dd" at bounding box center [390, 145] width 12 height 13
click at [571, 174] on textarea "Description of Cargo *" at bounding box center [602, 162] width 143 height 53
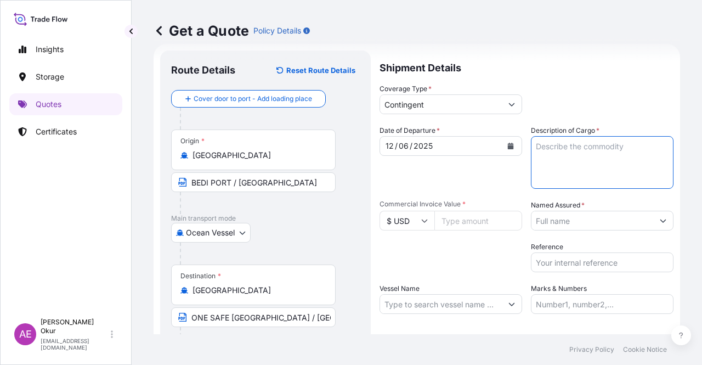
paste textarea "SULPHUR"
type textarea "SULPHUR"
click at [461, 214] on input "Commercial Invoice Value *" at bounding box center [478, 221] width 88 height 20
paste input "17437661.69"
type input "17437661.69"
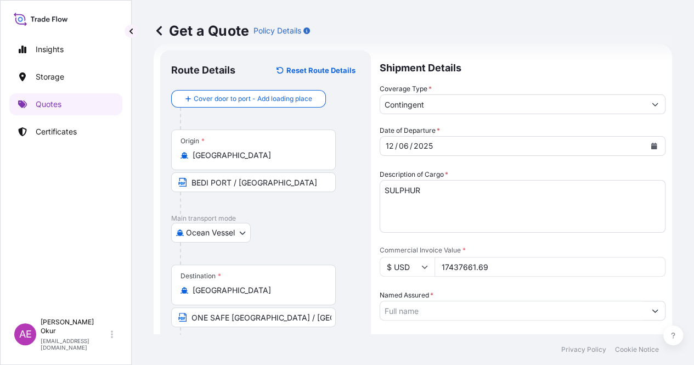
click at [583, 301] on input "Named Assured *" at bounding box center [512, 311] width 265 height 20
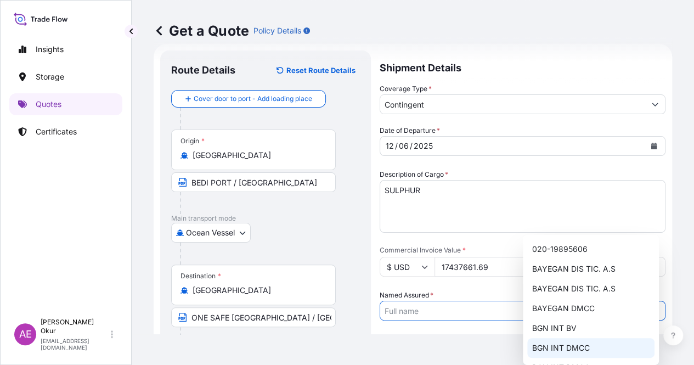
click at [576, 343] on span "BGN INT DMCC" at bounding box center [560, 347] width 58 height 11
type input "BGN INT DMCC"
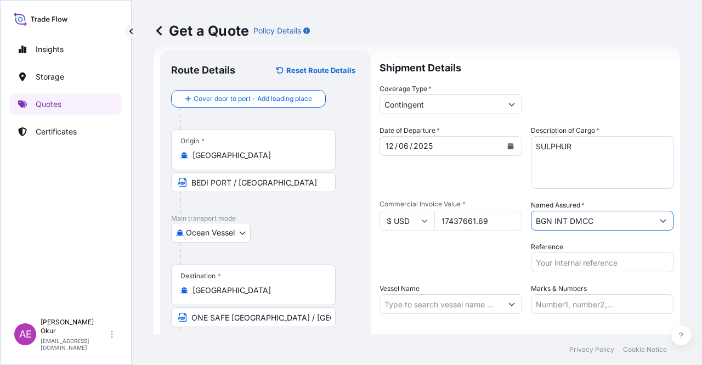
click at [451, 303] on input "Vessel Name" at bounding box center [441, 304] width 122 height 20
paste input "GRAND DEMETER"
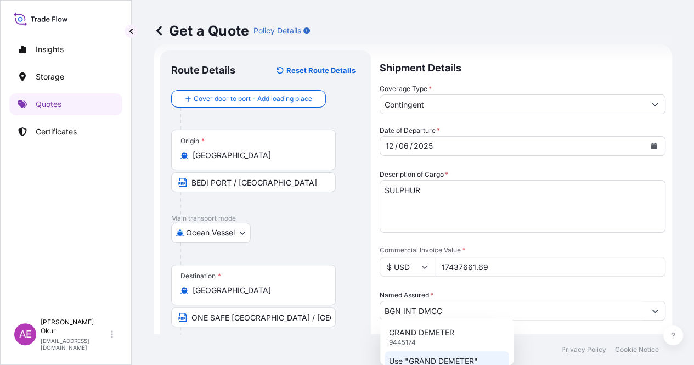
click at [446, 355] on p "Use "GRAND DEMETER"" at bounding box center [433, 360] width 89 height 11
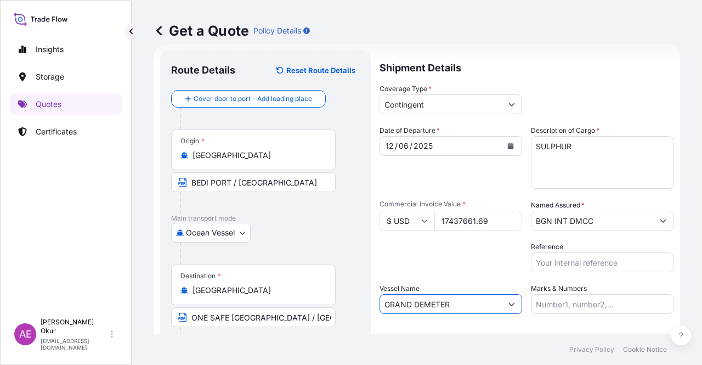
type input "GRAND DEMETER"
click at [569, 299] on input "Marks & Numbers" at bounding box center [602, 304] width 143 height 20
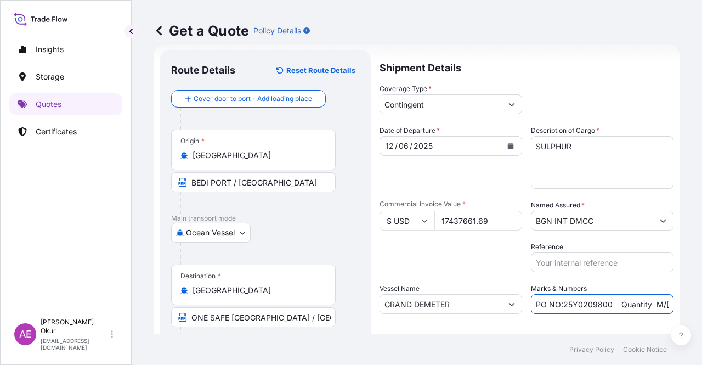
drag, startPoint x: 608, startPoint y: 302, endPoint x: 558, endPoint y: 305, distance: 49.5
click at [558, 305] on input "PO NO:25Y0209800 Quantity M/[PERSON_NAME]: 30.020,99 Premium: USD 2.597,27" at bounding box center [602, 304] width 143 height 20
paste input "093700"
drag, startPoint x: 640, startPoint y: 299, endPoint x: 688, endPoint y: 302, distance: 47.8
click at [688, 302] on div "Get a Quote Policy Details Route Details Reset Route Details Cover door to port…" at bounding box center [417, 167] width 570 height 334
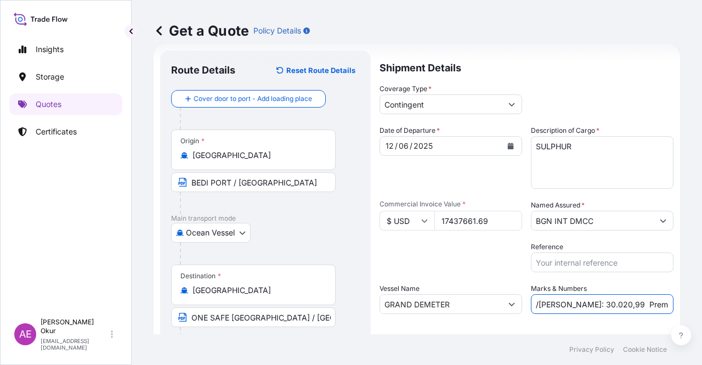
scroll to position [0, 145]
click at [592, 302] on input "PO NO:25Y0093700 Quantity M/[PERSON_NAME]: 30.020,99 Premium: USD 2.597,27" at bounding box center [602, 304] width 143 height 20
drag, startPoint x: 535, startPoint y: 303, endPoint x: 571, endPoint y: 305, distance: 35.7
click at [571, 305] on input "PO NO:25Y0093700 Quantity M/[PERSON_NAME]: 30.020,99 Premium: USD 2.597,27" at bounding box center [602, 304] width 143 height 20
paste input "53.737,016"
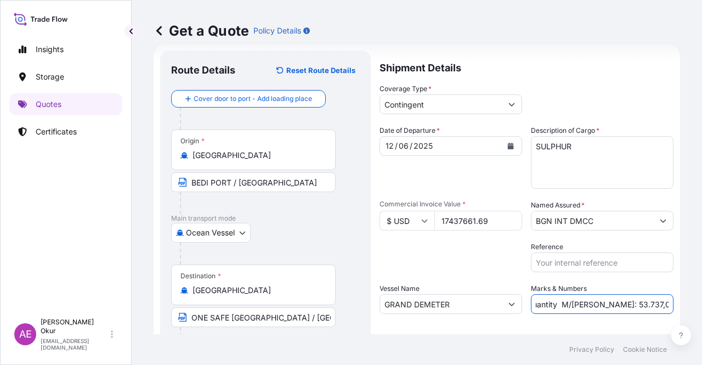
scroll to position [0, 0]
drag, startPoint x: 540, startPoint y: 306, endPoint x: 525, endPoint y: 305, distance: 14.3
click at [525, 305] on div "Date of Departure * [DATE] Cargo Category * LPG, Crude Oil, Utility Fuel, Mid D…" at bounding box center [526, 219] width 294 height 189
click at [604, 301] on input "PO NO:25Y0093700 Quantity M/[PERSON_NAME]: 53.737,016 Premium: USD 2.597,27" at bounding box center [602, 304] width 143 height 20
drag, startPoint x: 639, startPoint y: 305, endPoint x: 667, endPoint y: 305, distance: 27.4
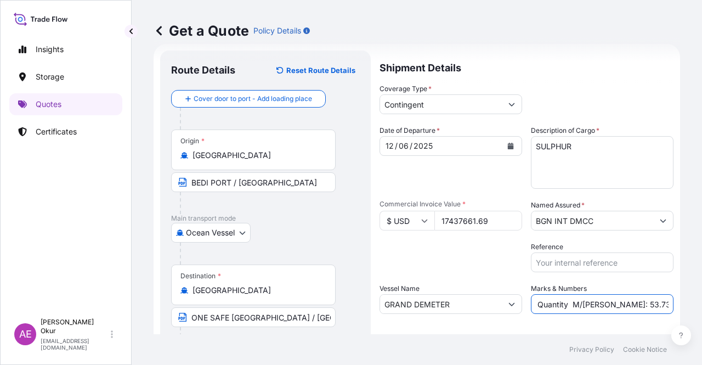
click at [667, 305] on form "Route Details Reset Route Details Cover door to port - Add loading place Place …" at bounding box center [417, 223] width 526 height 358
click at [615, 302] on input "PO NO:25Y0093700 Quantity M/[PERSON_NAME]: 53.737,016 Premium: USD 2.597,27" at bounding box center [602, 304] width 143 height 20
drag, startPoint x: 619, startPoint y: 302, endPoint x: 681, endPoint y: 308, distance: 62.8
click at [681, 309] on div "Get a Quote Policy Details Route Details Reset Route Details Cover door to port…" at bounding box center [417, 167] width 570 height 334
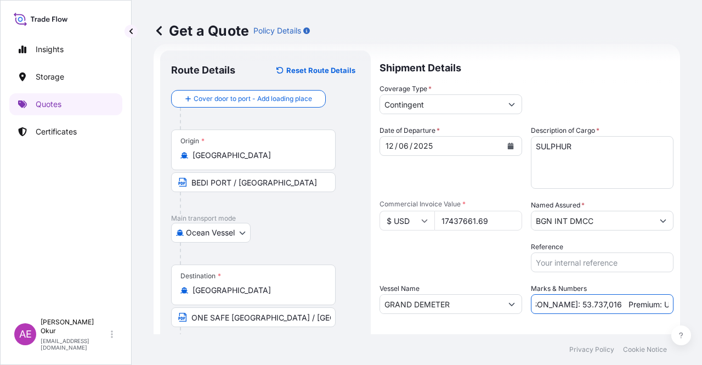
drag, startPoint x: 632, startPoint y: 294, endPoint x: 701, endPoint y: 301, distance: 70.0
click at [701, 301] on div "Get a Quote Policy Details Route Details Reset Route Details Cover door to port…" at bounding box center [417, 167] width 570 height 334
click at [608, 300] on input "PO NO:25Y0093700 Quantity M/[PERSON_NAME]: 53.737,016 Premium: USD 2.597,27" at bounding box center [602, 304] width 143 height 20
drag, startPoint x: 631, startPoint y: 303, endPoint x: 701, endPoint y: 306, distance: 70.8
click at [701, 304] on div "Get a Quote Policy Details Route Details Reset Route Details Cover door to port…" at bounding box center [417, 167] width 570 height 334
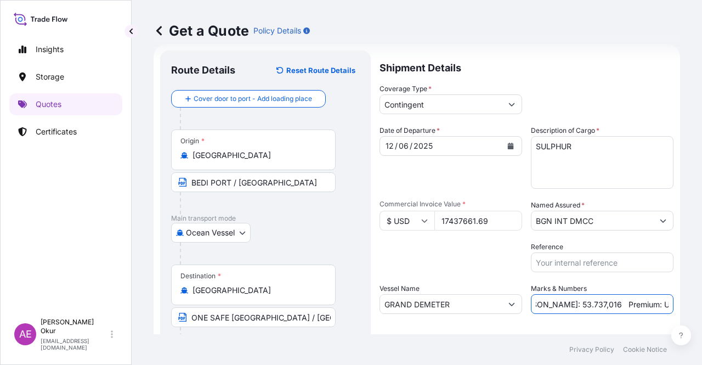
paste input "871,88"
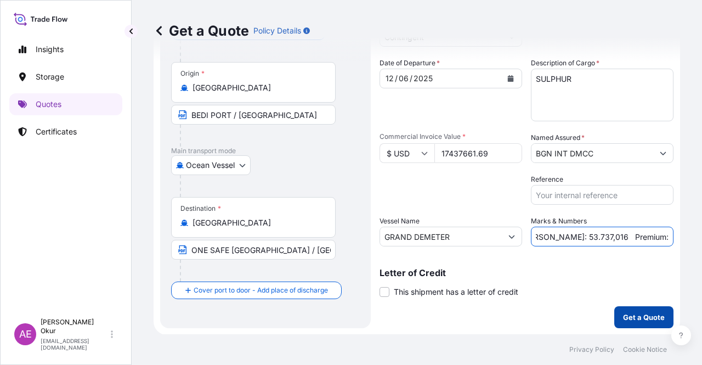
type input "PO NO:25Y0093700 Quantity M/[PERSON_NAME]: 53.737,016 Premium: USD 871,88"
click at [629, 313] on p "Get a Quote" at bounding box center [644, 316] width 42 height 11
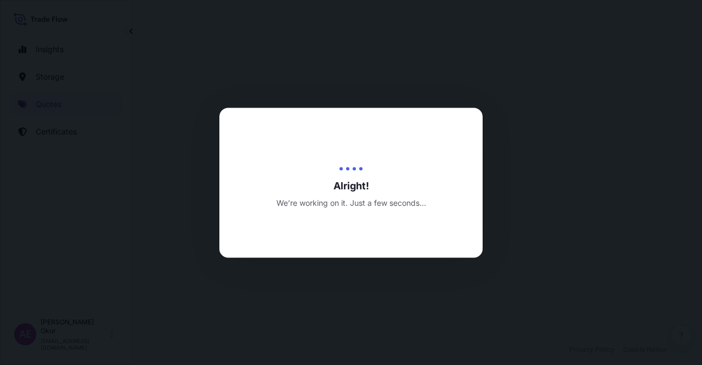
select select "Ocean Vessel"
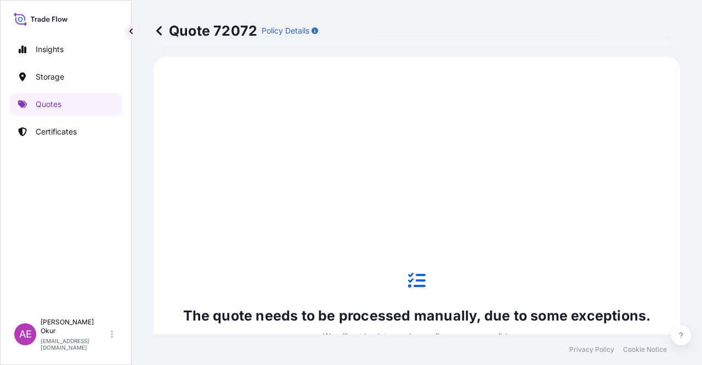
scroll to position [375, 0]
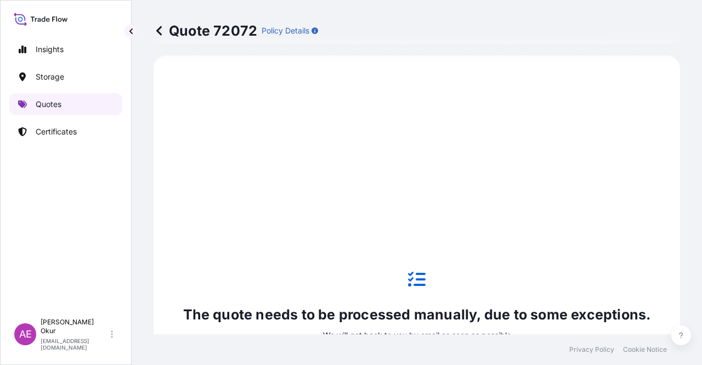
click at [71, 100] on link "Quotes" at bounding box center [65, 104] width 113 height 22
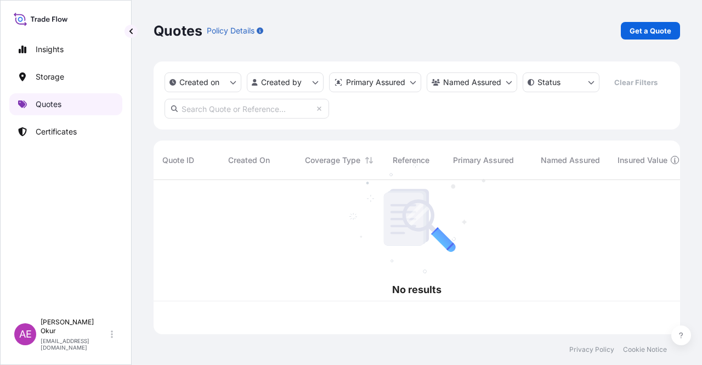
scroll to position [152, 518]
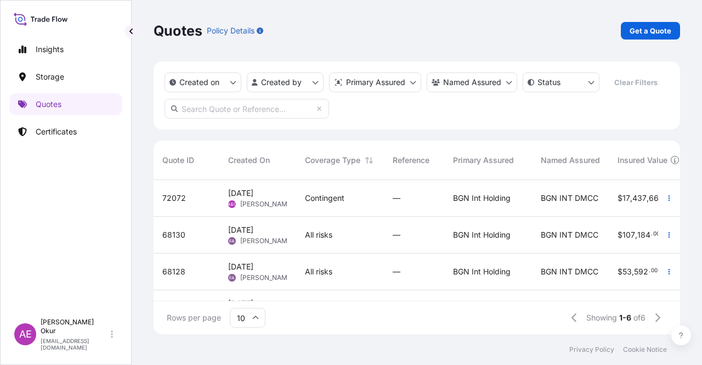
click at [301, 206] on div "Contingent" at bounding box center [340, 198] width 88 height 37
select select "Ocean Vessel"
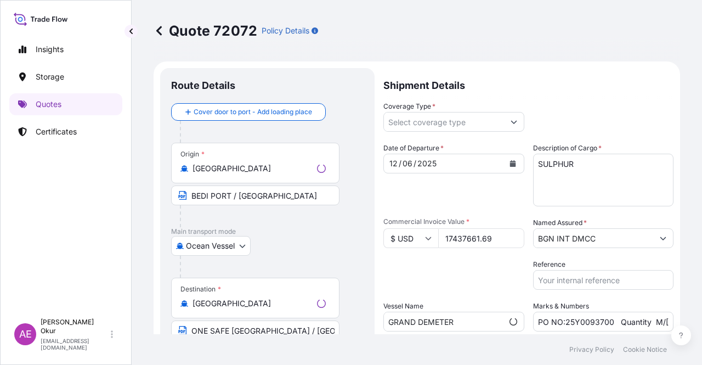
type input "Contingent"
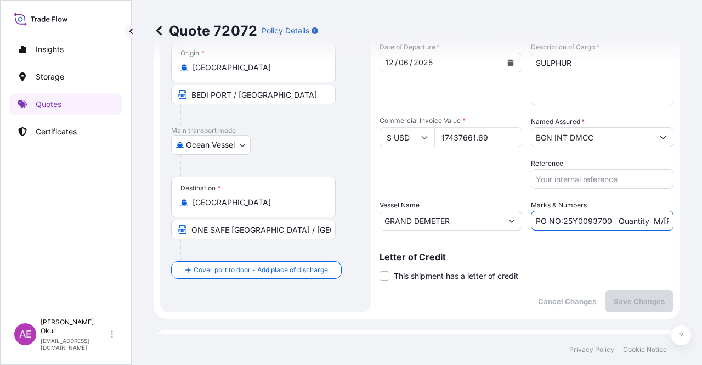
scroll to position [0, 142]
drag, startPoint x: 622, startPoint y: 218, endPoint x: 701, endPoint y: 226, distance: 79.3
click at [701, 226] on div "Quote 72072 Policy Details Route Details Cover door to port - Add loading place…" at bounding box center [417, 167] width 570 height 334
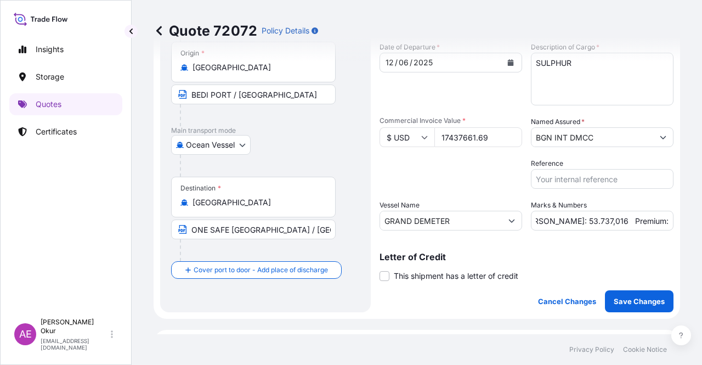
click at [463, 243] on div "Letter of Credit This shipment has a letter of credit Letter of credit * Letter…" at bounding box center [526, 260] width 294 height 42
click at [49, 99] on link "Quotes" at bounding box center [65, 104] width 113 height 22
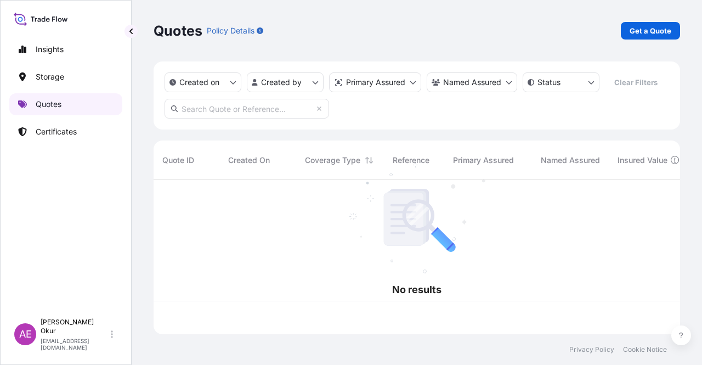
scroll to position [152, 518]
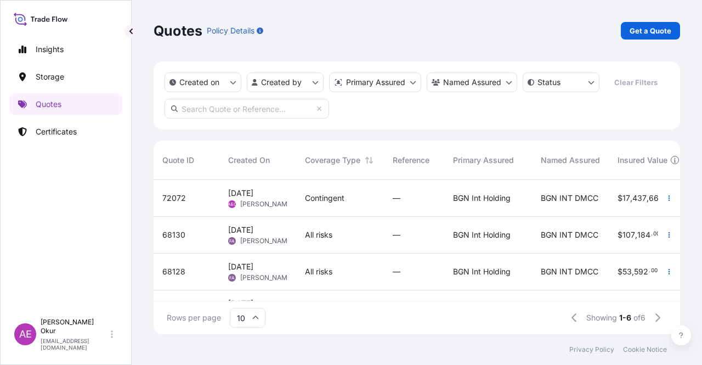
click at [647, 46] on div "Quotes Policy Details Get a Quote" at bounding box center [417, 30] width 526 height 61
click at [648, 34] on p "Get a Quote" at bounding box center [651, 30] width 42 height 11
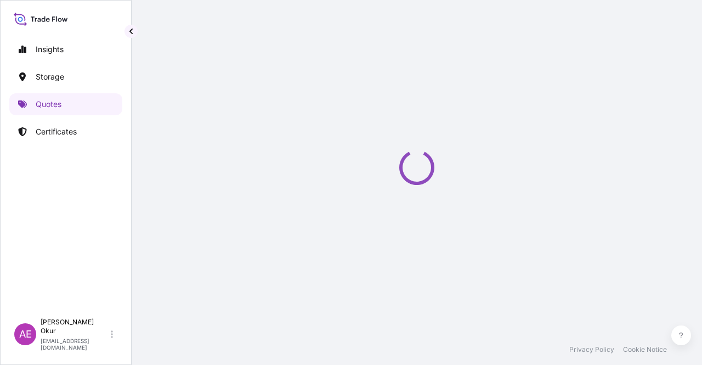
scroll to position [18, 0]
select select "Ocean Vessel"
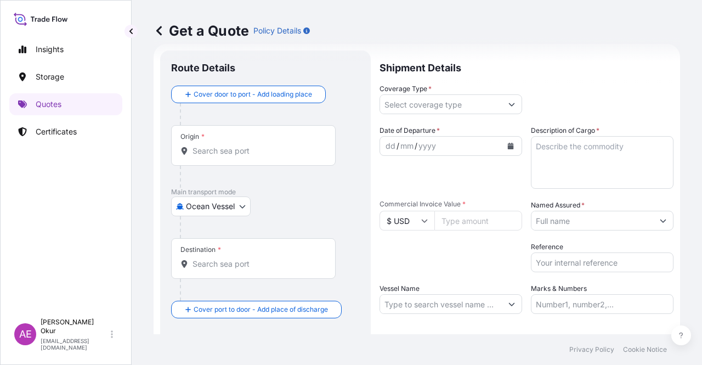
click at [284, 141] on div "Origin *" at bounding box center [253, 145] width 165 height 41
click at [284, 145] on input "Origin *" at bounding box center [256, 150] width 129 height 11
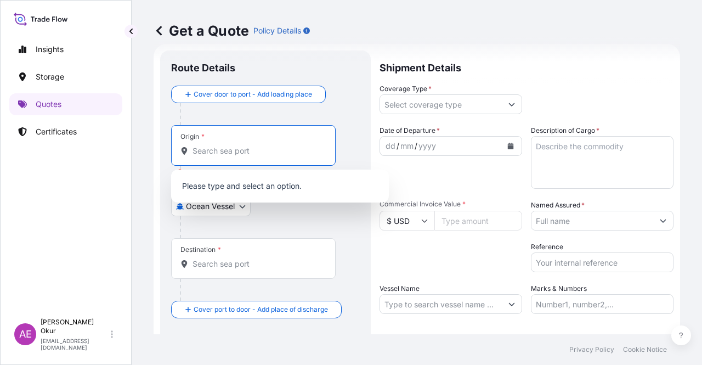
click at [250, 151] on input "Origin * Please select an origin" at bounding box center [256, 150] width 129 height 11
paste input "[PERSON_NAME]"
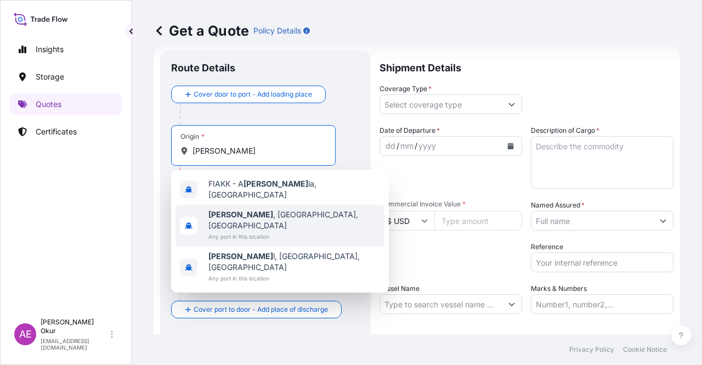
click at [262, 231] on span "Any port in this location" at bounding box center [294, 236] width 172 height 11
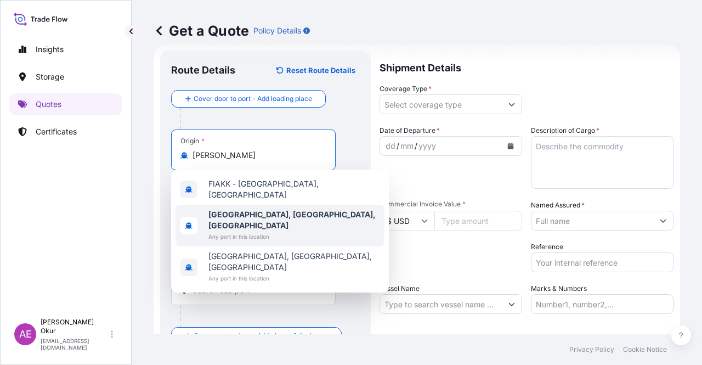
type input "[GEOGRAPHIC_DATA], [GEOGRAPHIC_DATA], [GEOGRAPHIC_DATA]"
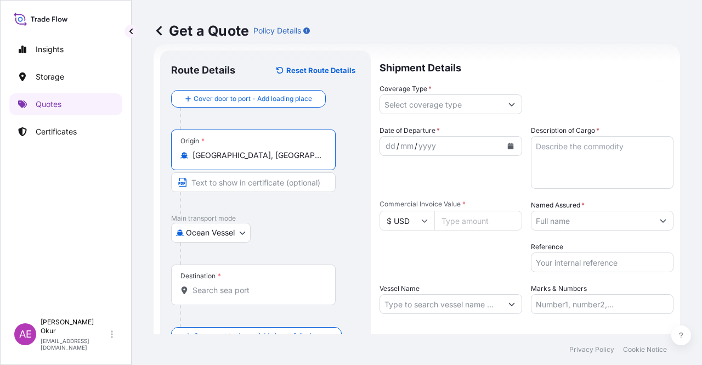
click at [237, 182] on input "Text to appear on certificate" at bounding box center [253, 182] width 165 height 20
paste input "[PERSON_NAME]"
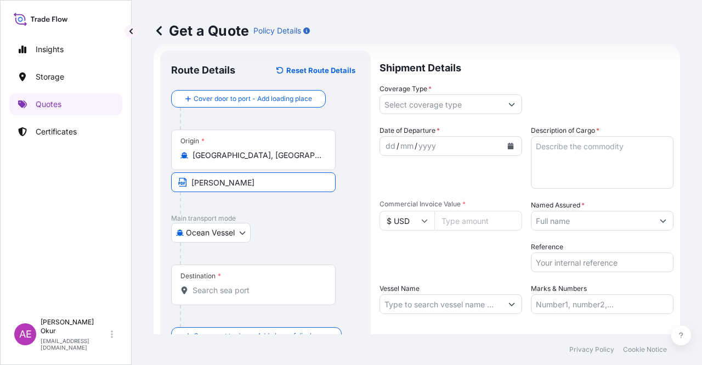
type input "[PERSON_NAME] / [GEOGRAPHIC_DATA]"
click at [228, 277] on div "Destination *" at bounding box center [253, 284] width 165 height 41
click at [228, 285] on input "Destination *" at bounding box center [256, 290] width 129 height 11
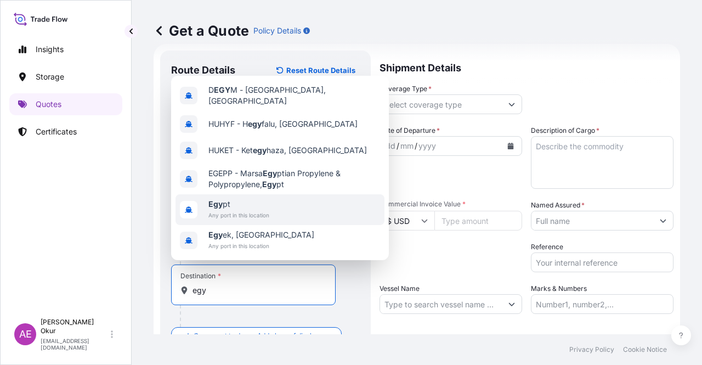
click at [237, 216] on span "Any port in this location" at bounding box center [238, 214] width 61 height 11
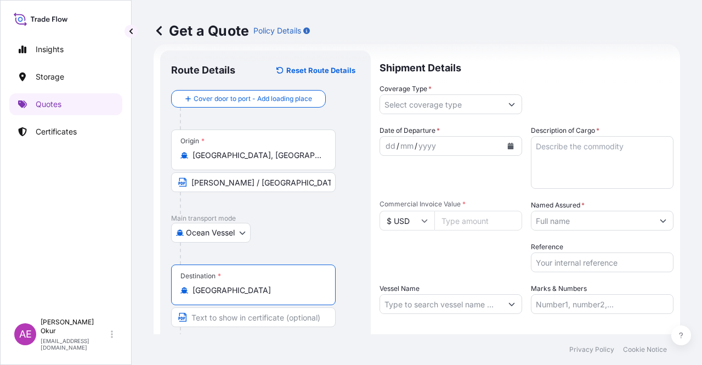
type input "[GEOGRAPHIC_DATA]"
click at [205, 319] on input "Text to appear on certificate" at bounding box center [253, 317] width 165 height 20
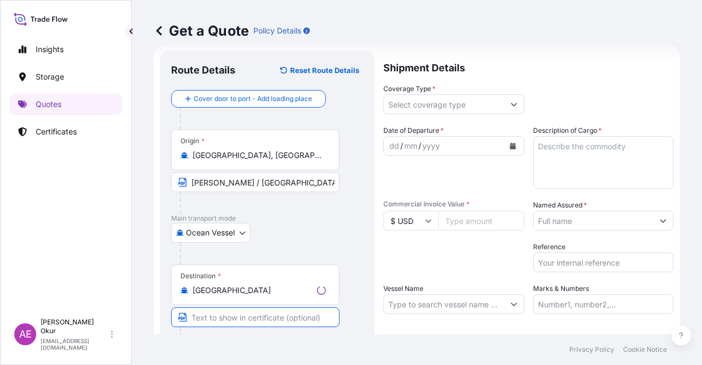
paste input "SUEZ"
type input "[GEOGRAPHIC_DATA] / [GEOGRAPHIC_DATA]"
click at [427, 102] on input "Coverage Type *" at bounding box center [441, 104] width 122 height 20
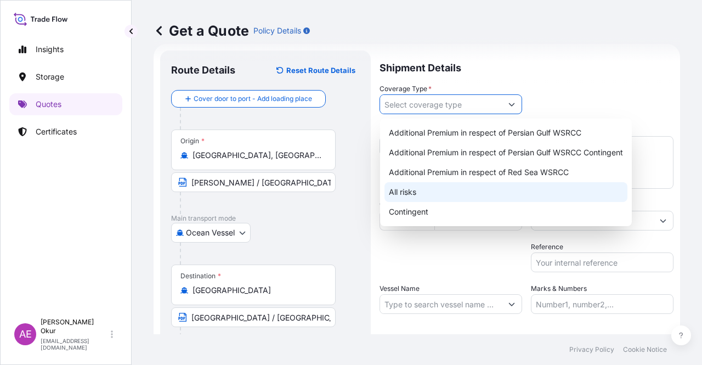
click at [420, 195] on div "All risks" at bounding box center [505, 192] width 243 height 20
type input "All risks"
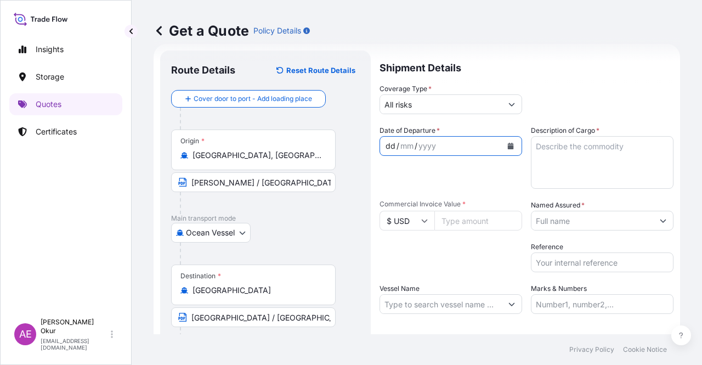
click at [386, 142] on div "dd" at bounding box center [390, 145] width 12 height 13
click at [560, 159] on textarea "Description of Cargo *" at bounding box center [602, 162] width 143 height 53
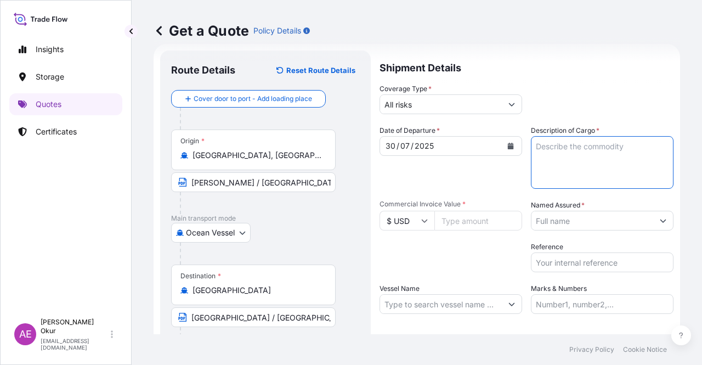
paste textarea "GASOLINE"
type textarea "GASOLINE"
click at [456, 205] on span "Commercial Invoice Value *" at bounding box center [450, 204] width 143 height 9
click at [456, 211] on input "Commercial Invoice Value *" at bounding box center [478, 221] width 88 height 20
click at [457, 224] on input "Commercial Invoice Value *" at bounding box center [478, 221] width 88 height 20
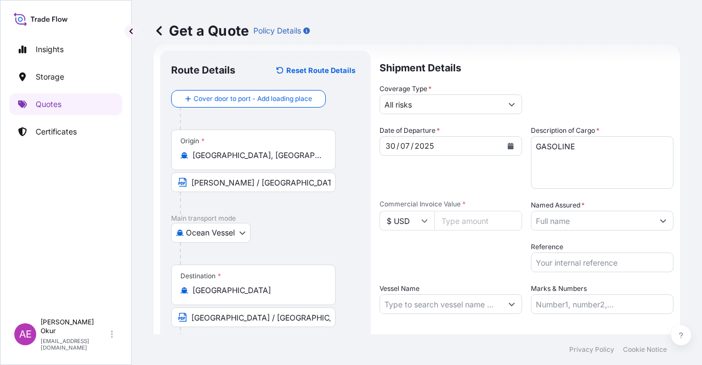
paste input "29.84"
drag, startPoint x: 479, startPoint y: 217, endPoint x: 301, endPoint y: 219, distance: 178.3
click at [338, 218] on form "Route Details Reset Route Details Cover door to port - Add loading place Place …" at bounding box center [417, 223] width 526 height 358
paste input "number"
click at [428, 270] on div "Packing Category Type to search a container mode Please select a primary mode o…" at bounding box center [450, 256] width 143 height 31
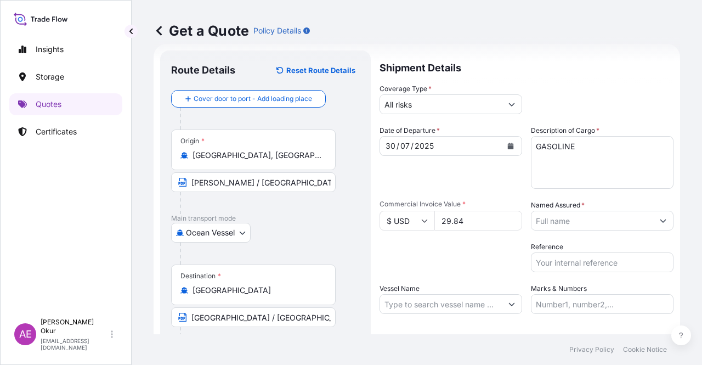
drag, startPoint x: 467, startPoint y: 214, endPoint x: 298, endPoint y: 220, distance: 168.5
click at [347, 220] on form "Route Details Reset Route Details Cover door to port - Add loading place Place …" at bounding box center [417, 223] width 526 height 358
paste input "number"
drag, startPoint x: 467, startPoint y: 220, endPoint x: 274, endPoint y: 226, distance: 193.1
click at [349, 222] on form "Route Details Reset Route Details Cover door to port - Add loading place Place …" at bounding box center [417, 223] width 526 height 358
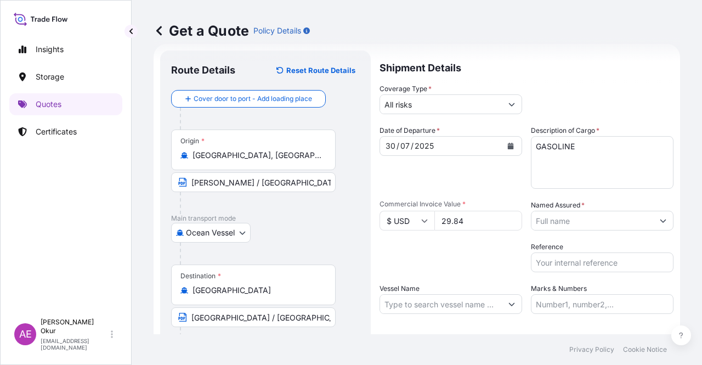
paste input "838282.13"
type input "29838282.13"
click at [588, 207] on div "Named Assured *" at bounding box center [602, 215] width 143 height 31
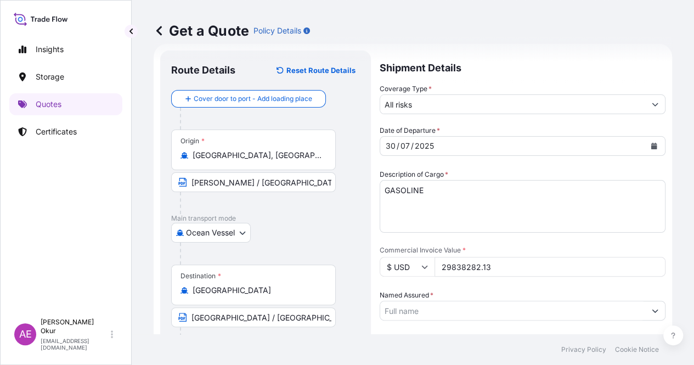
click at [584, 301] on input "Named Assured *" at bounding box center [512, 311] width 265 height 20
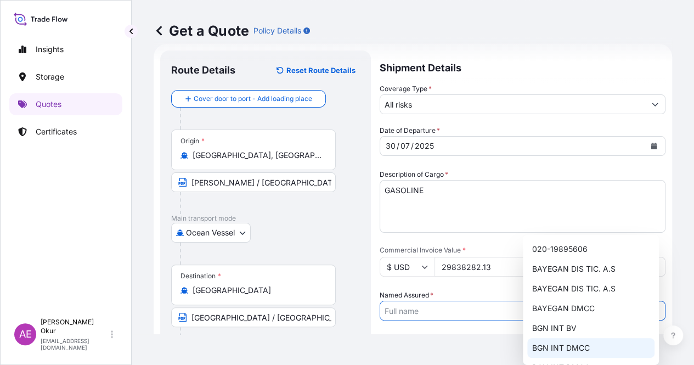
click at [581, 347] on span "BGN INT DMCC" at bounding box center [560, 347] width 58 height 11
type input "BGN INT DMCC"
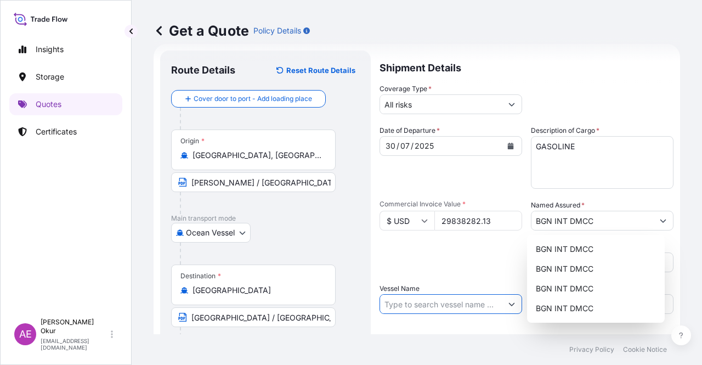
click at [430, 307] on input "Vessel Name" at bounding box center [441, 304] width 122 height 20
paste input "AL YAMAMAH"
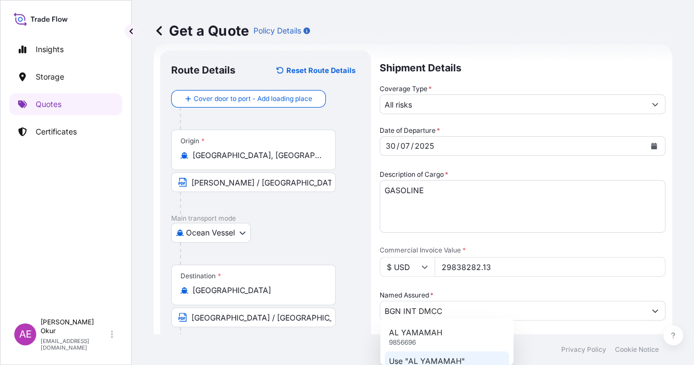
click at [429, 354] on div "Use "AL YAMAMAH"" at bounding box center [446, 361] width 124 height 20
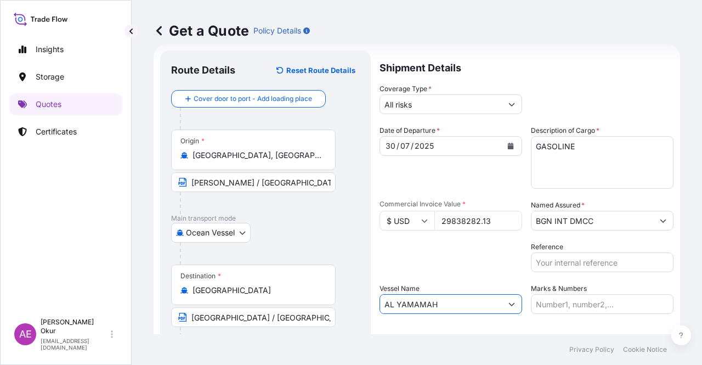
type input "AL YAMAMAH"
drag, startPoint x: 587, startPoint y: 294, endPoint x: 585, endPoint y: 300, distance: 6.4
click at [587, 294] on input "Marks & Numbers" at bounding box center [602, 304] width 143 height 20
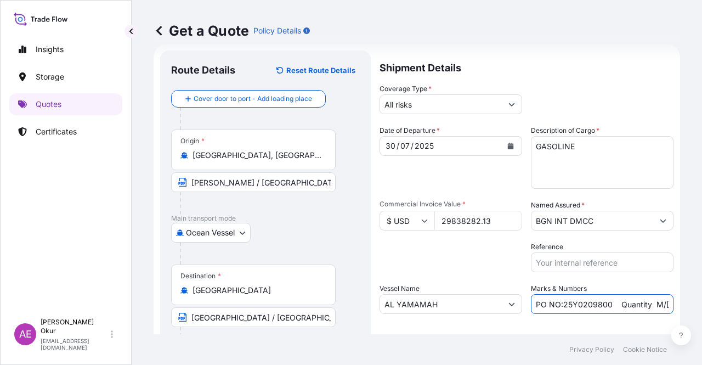
drag, startPoint x: 614, startPoint y: 301, endPoint x: 253, endPoint y: 311, distance: 361.0
click at [319, 309] on form "Route Details Reset Route Details Cover door to port - Add loading place Place …" at bounding box center [417, 223] width 526 height 358
drag, startPoint x: 635, startPoint y: 301, endPoint x: 598, endPoint y: 307, distance: 37.7
click at [598, 307] on input "Quantity M/[PERSON_NAME]: 30.020,99 Premium: USD 2.597,27" at bounding box center [602, 304] width 143 height 20
paste input "4,835.51"
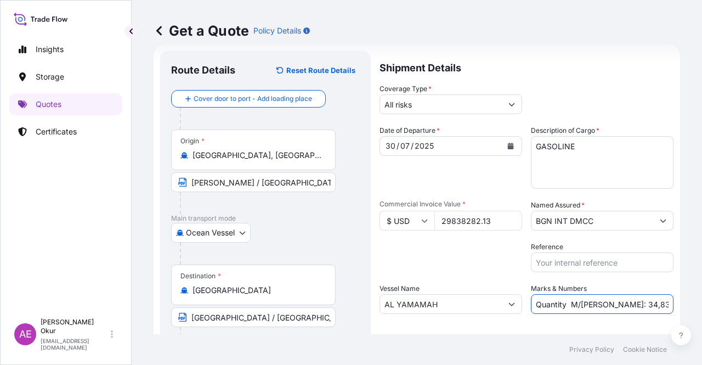
scroll to position [0, 63]
drag, startPoint x: 590, startPoint y: 304, endPoint x: 701, endPoint y: 303, distance: 111.9
click at [701, 303] on div "Get a Quote Policy Details Route Details Reset Route Details Cover door to port…" at bounding box center [417, 167] width 570 height 334
click at [599, 307] on input "Quantity M/[PERSON_NAME]: 34,835.51 Premium: USD 2.597,27" at bounding box center [602, 304] width 143 height 20
drag, startPoint x: 630, startPoint y: 302, endPoint x: 701, endPoint y: 302, distance: 71.8
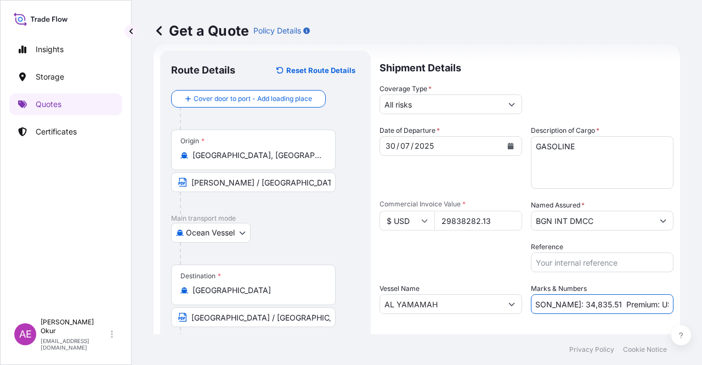
click at [701, 302] on div "Get a Quote Policy Details Route Details Reset Route Details Cover door to port…" at bounding box center [417, 167] width 570 height 334
paste input "3,282.21"
drag, startPoint x: 631, startPoint y: 306, endPoint x: 642, endPoint y: 305, distance: 11.0
click at [631, 305] on input "Quantity M/[PERSON_NAME]: 34,835.51 Premium: USD 3,282.21" at bounding box center [602, 304] width 143 height 20
type input "Quantity M/[PERSON_NAME]: 34,835.51 Premium: USD 3,282.21"
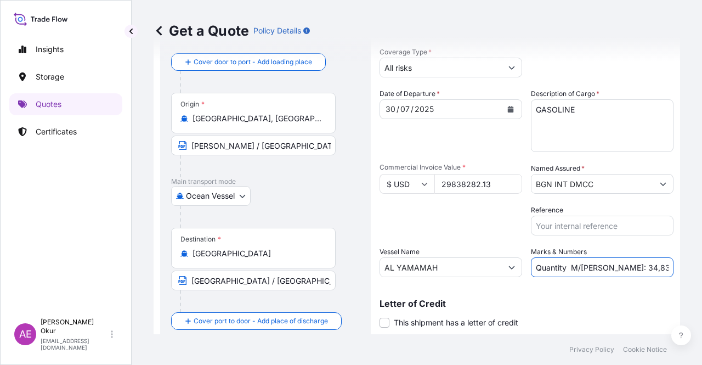
scroll to position [85, 0]
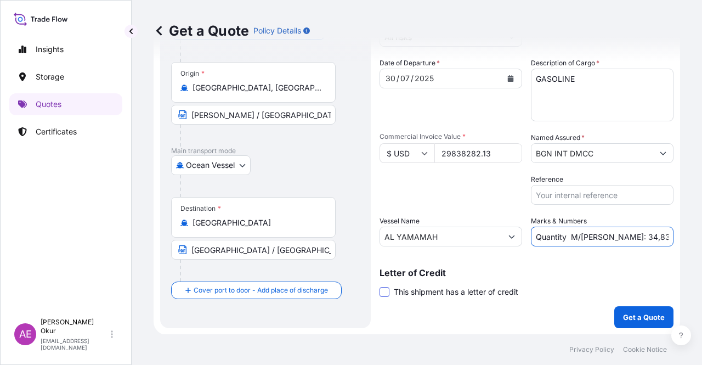
click at [387, 294] on span at bounding box center [384, 292] width 10 height 10
click at [379, 286] on input "This shipment has a letter of credit" at bounding box center [379, 286] width 0 height 0
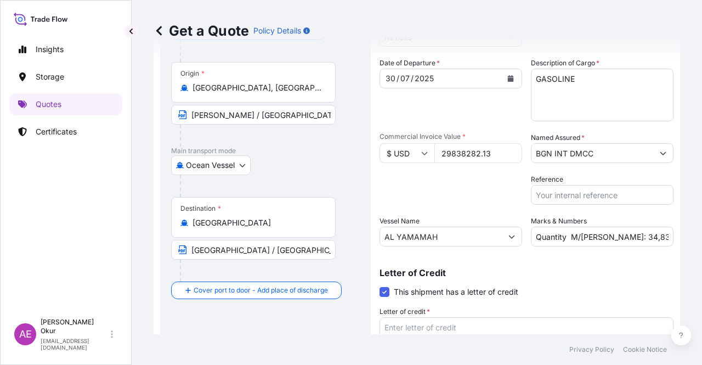
click at [477, 329] on textarea "Letter of credit *" at bounding box center [526, 343] width 294 height 53
paste textarea "“CERTIFICATE OF INSURANCE COVERING ALL RISK INSURANCE OF THE CARGO BY HUNDRED A…"
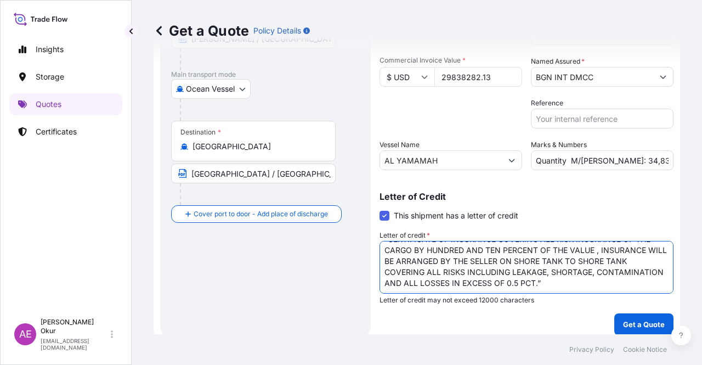
scroll to position [168, 0]
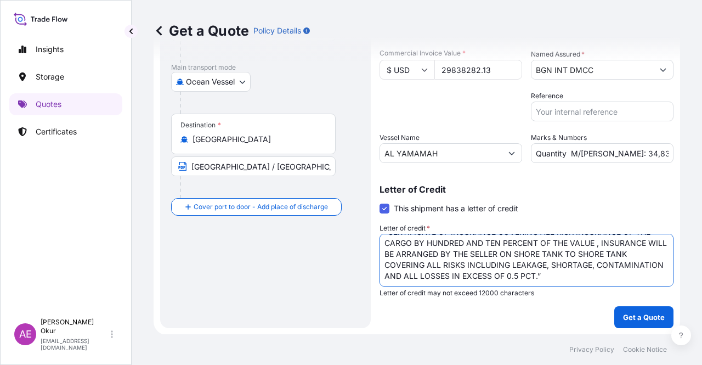
type textarea "“CERTIFICATE OF INSURANCE COVERING ALL RISK INSURANCE OF THE CARGO BY HUNDRED A…"
click at [614, 322] on button "Get a Quote" at bounding box center [643, 317] width 59 height 22
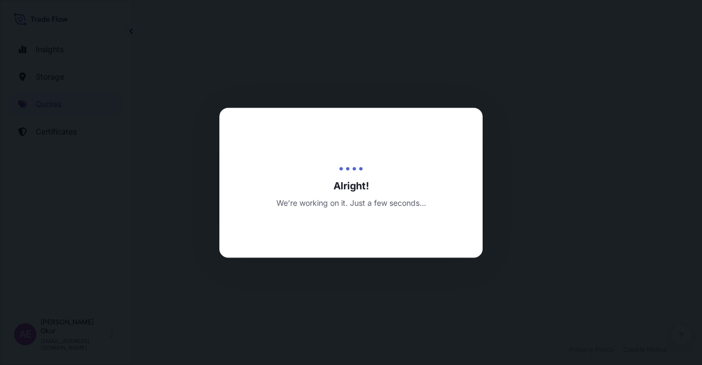
select select "Ocean Vessel"
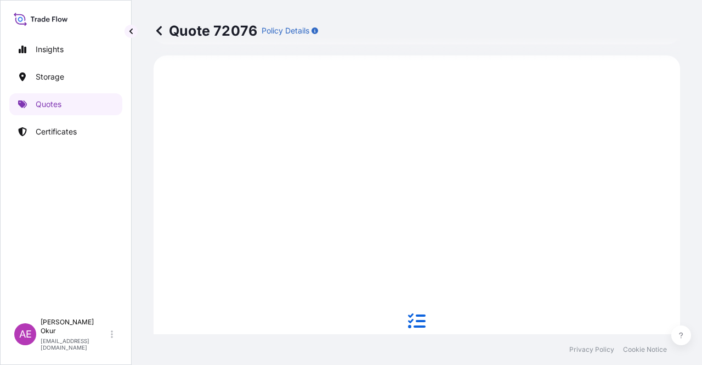
scroll to position [733, 0]
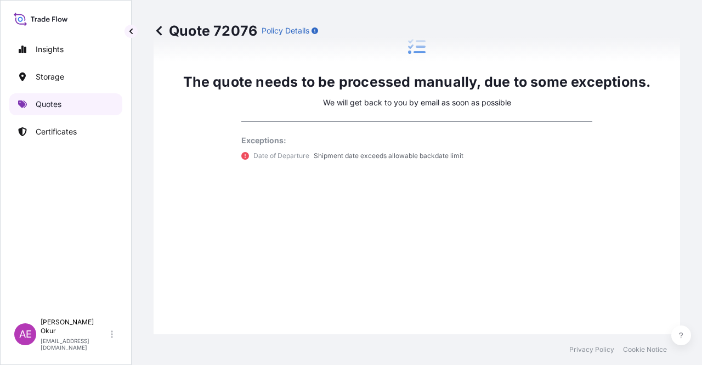
click at [59, 100] on p "Quotes" at bounding box center [49, 104] width 26 height 11
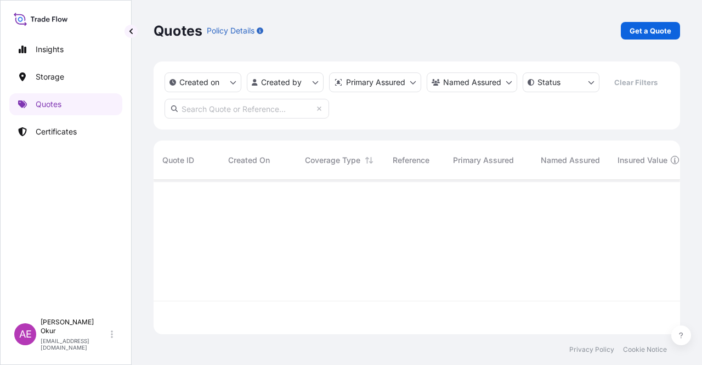
scroll to position [152, 518]
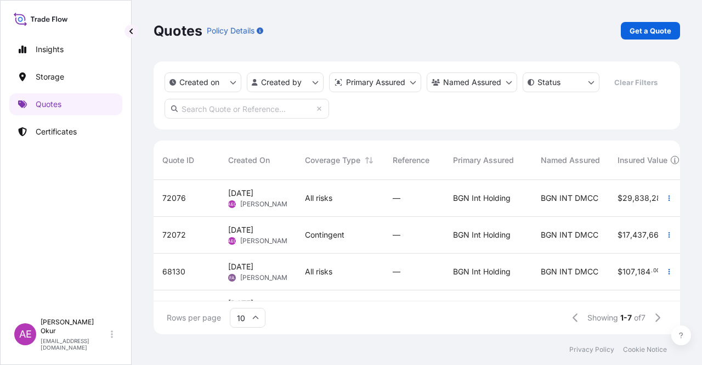
click at [309, 198] on span "All risks" at bounding box center [318, 197] width 27 height 11
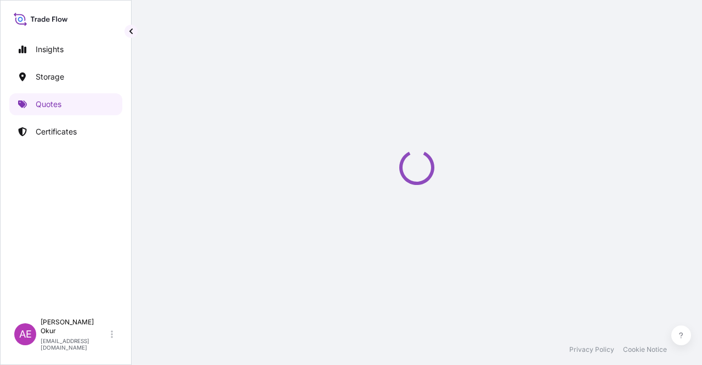
select select "Ocean Vessel"
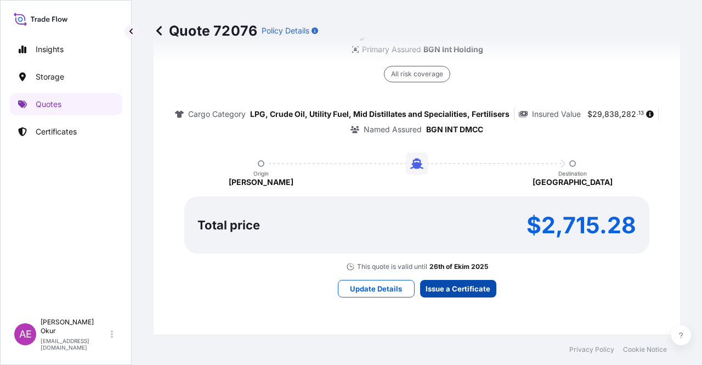
click at [471, 297] on div "Here's your insurance offer Primary Assured BGN Int Holding All risk coverage C…" at bounding box center [417, 157] width 496 height 721
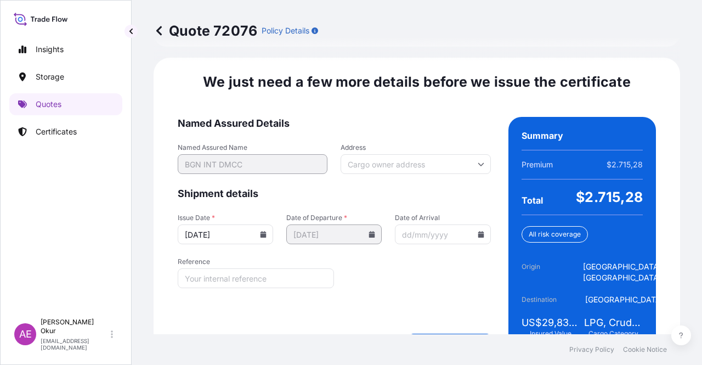
scroll to position [1540, 0]
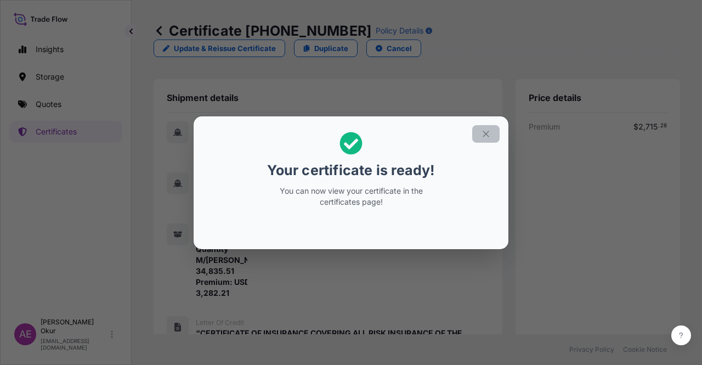
click at [487, 127] on button "button" at bounding box center [485, 134] width 27 height 18
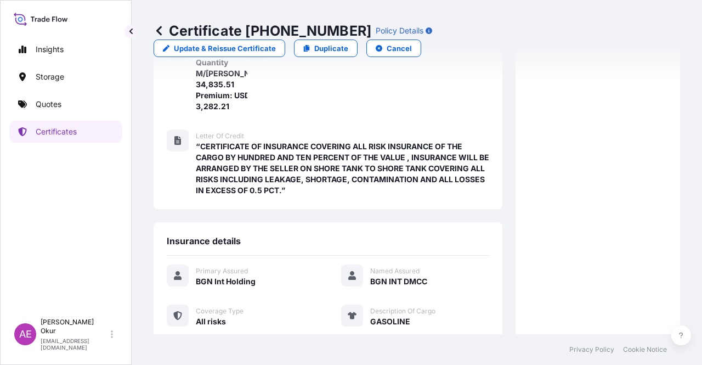
scroll to position [347, 0]
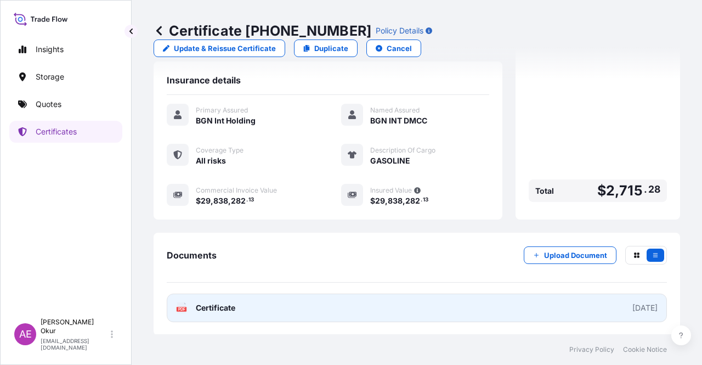
click at [202, 306] on span "Certificate" at bounding box center [215, 307] width 39 height 11
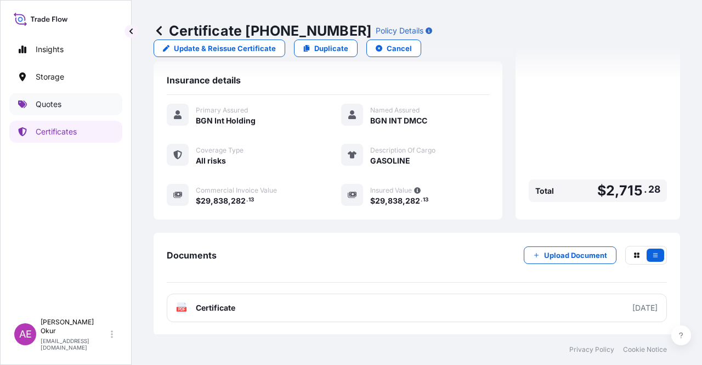
click at [67, 109] on link "Quotes" at bounding box center [65, 104] width 113 height 22
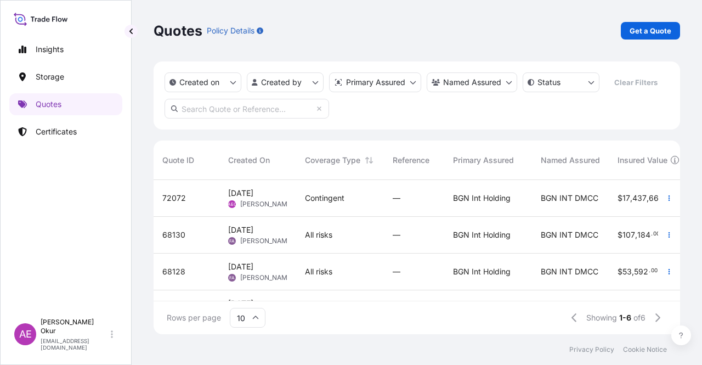
click at [307, 199] on span "Contingent" at bounding box center [324, 197] width 39 height 11
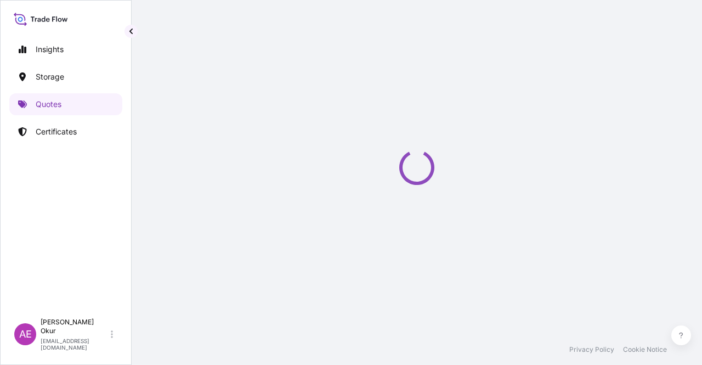
select select "Ocean Vessel"
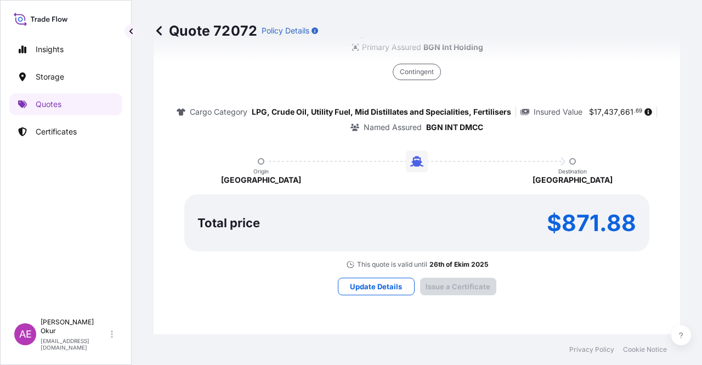
type input "[DATE]"
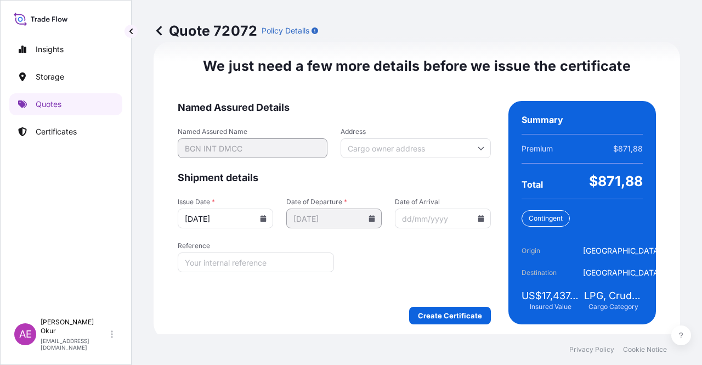
scroll to position [1380, 0]
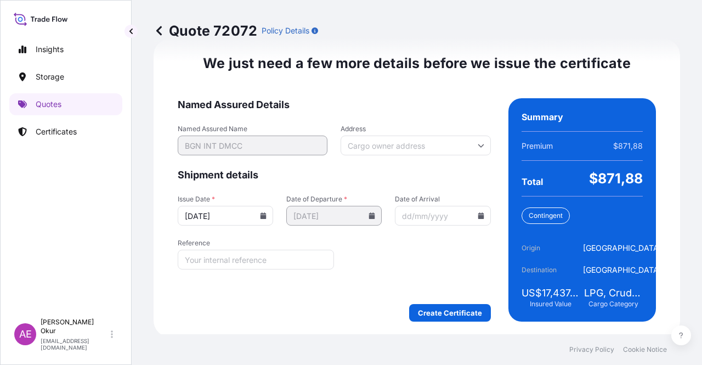
drag, startPoint x: 432, startPoint y: 286, endPoint x: 438, endPoint y: 332, distance: 47.0
click at [430, 287] on form "Named Assured Details Named Assured Name BGN INT DMCC Address Shipment details …" at bounding box center [334, 209] width 313 height 223
click at [440, 331] on div "We just need a few more details before we issue the certificate Named Assured D…" at bounding box center [417, 188] width 526 height 298
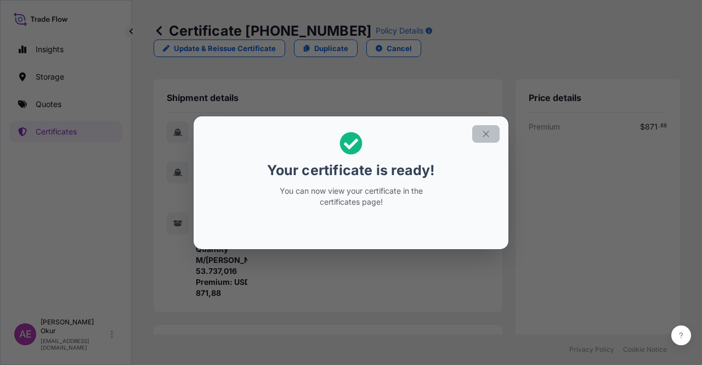
click at [490, 129] on icon "button" at bounding box center [486, 134] width 10 height 10
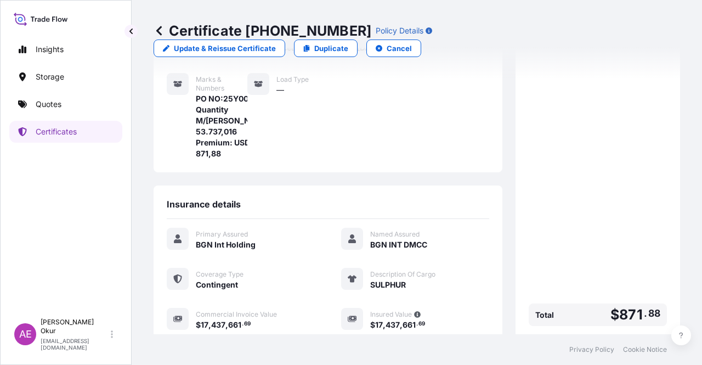
scroll to position [263, 0]
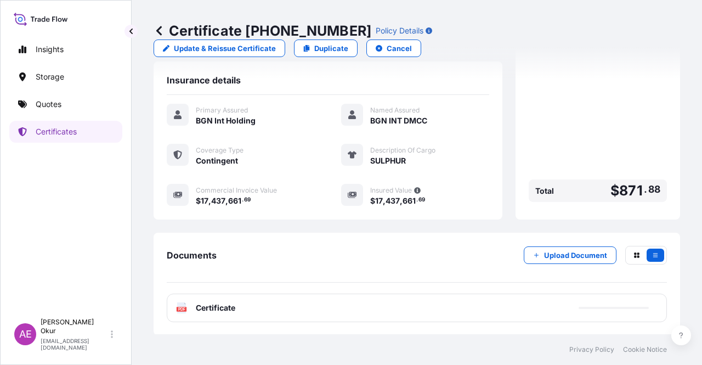
click at [219, 304] on span "Certificate" at bounding box center [215, 307] width 39 height 11
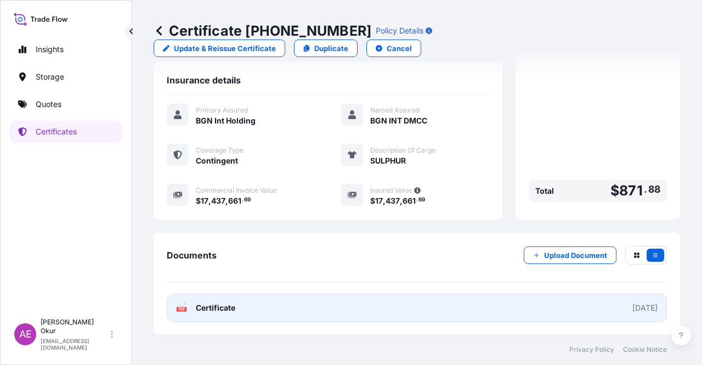
click at [222, 301] on link "PDF Certificate [DATE]" at bounding box center [417, 307] width 500 height 29
